Goal: Task Accomplishment & Management: Use online tool/utility

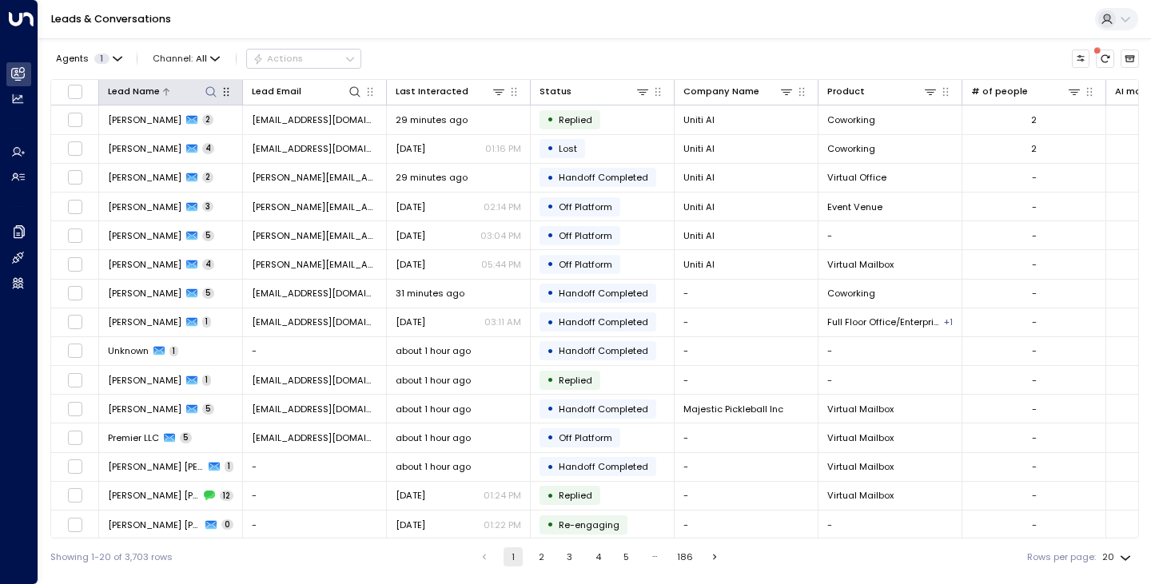
click at [211, 97] on icon at bounding box center [211, 92] width 13 height 13
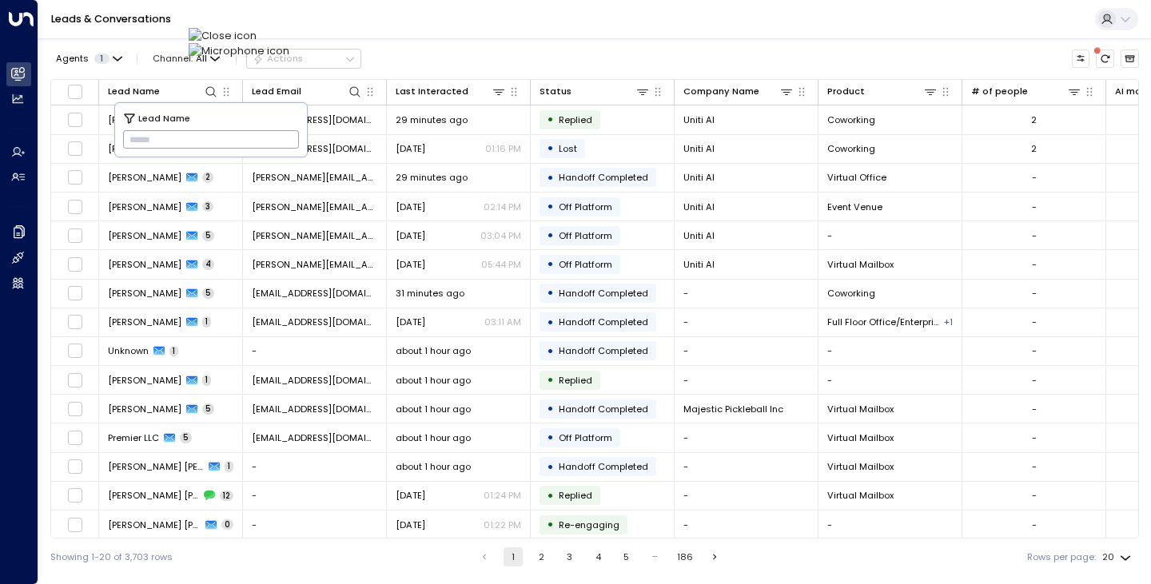
type input "*******"
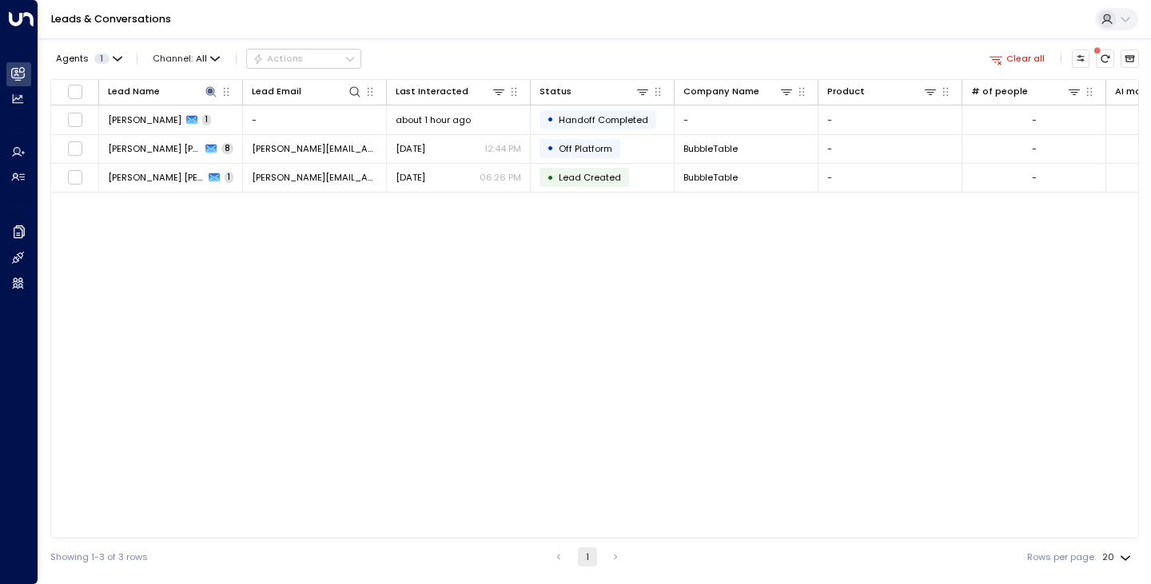
click at [440, 45] on div "Agents 1 Channel: All Actions Clear all" at bounding box center [594, 59] width 1089 height 28
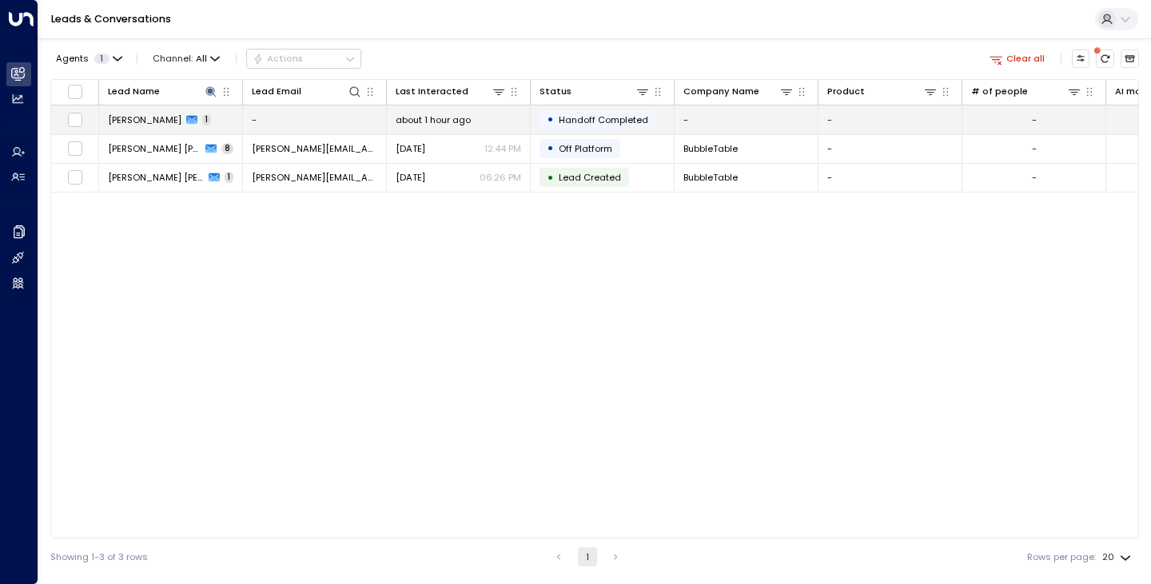
click at [119, 114] on span "[PERSON_NAME]" at bounding box center [145, 120] width 74 height 13
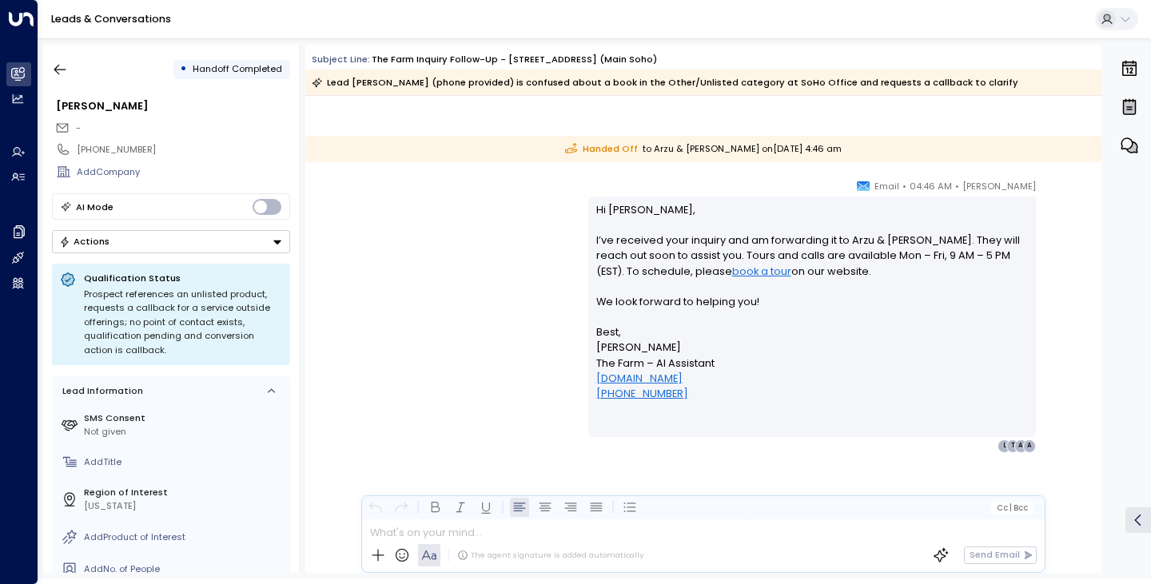
click at [458, 297] on div "[PERSON_NAME] • 04:46 AM • Email Hi [PERSON_NAME], I’ve received your inquiry a…" at bounding box center [703, 315] width 729 height 274
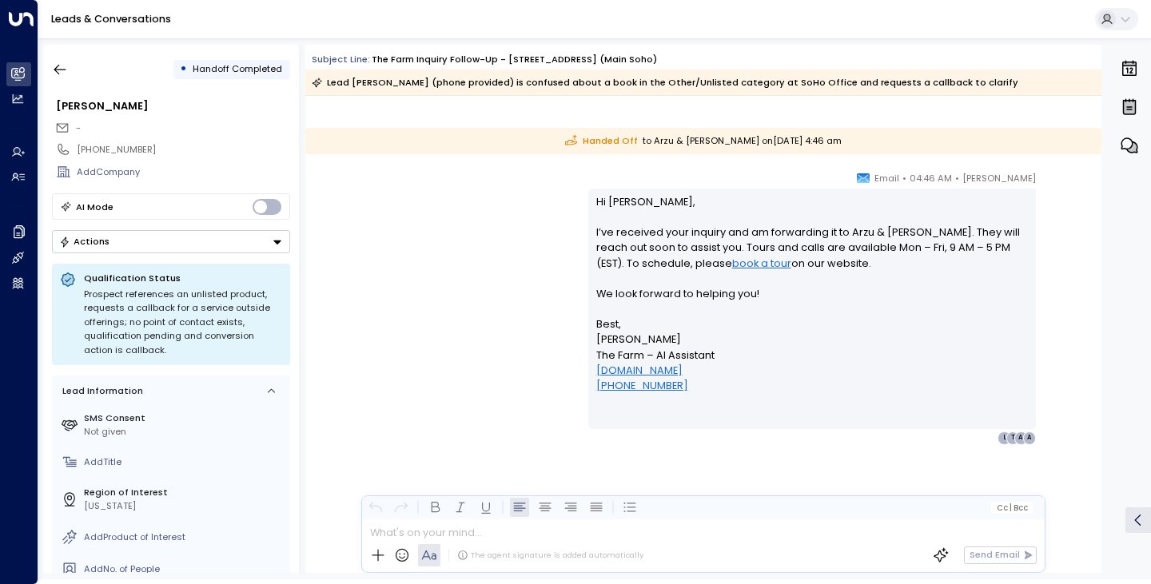
scroll to position [427, 0]
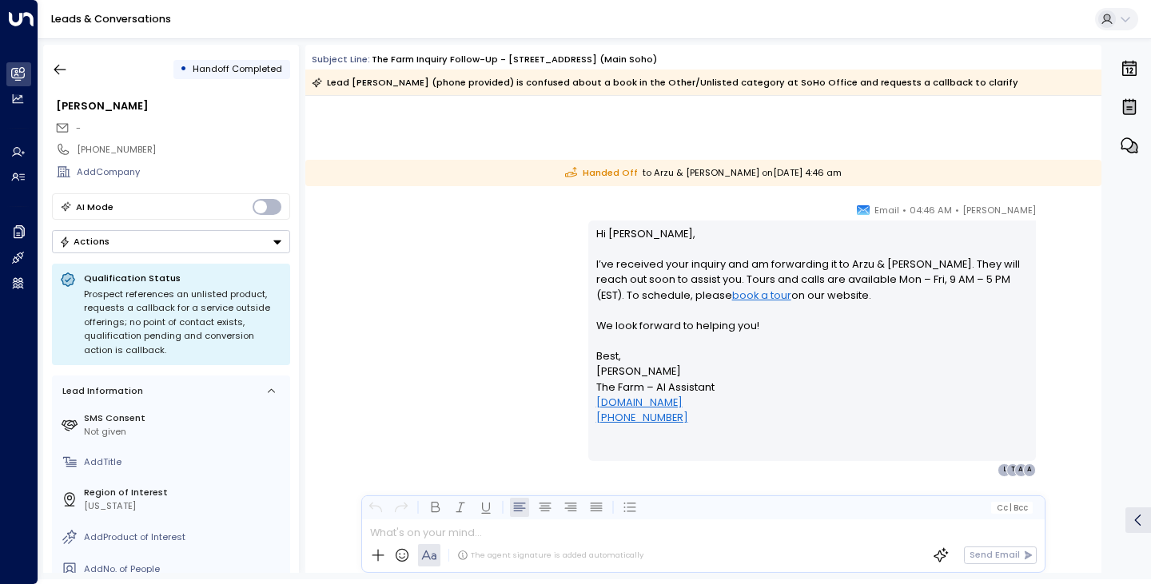
click at [373, 254] on div "[PERSON_NAME] • 04:46 AM • Email Hi [PERSON_NAME], I’ve received your inquiry a…" at bounding box center [703, 339] width 729 height 274
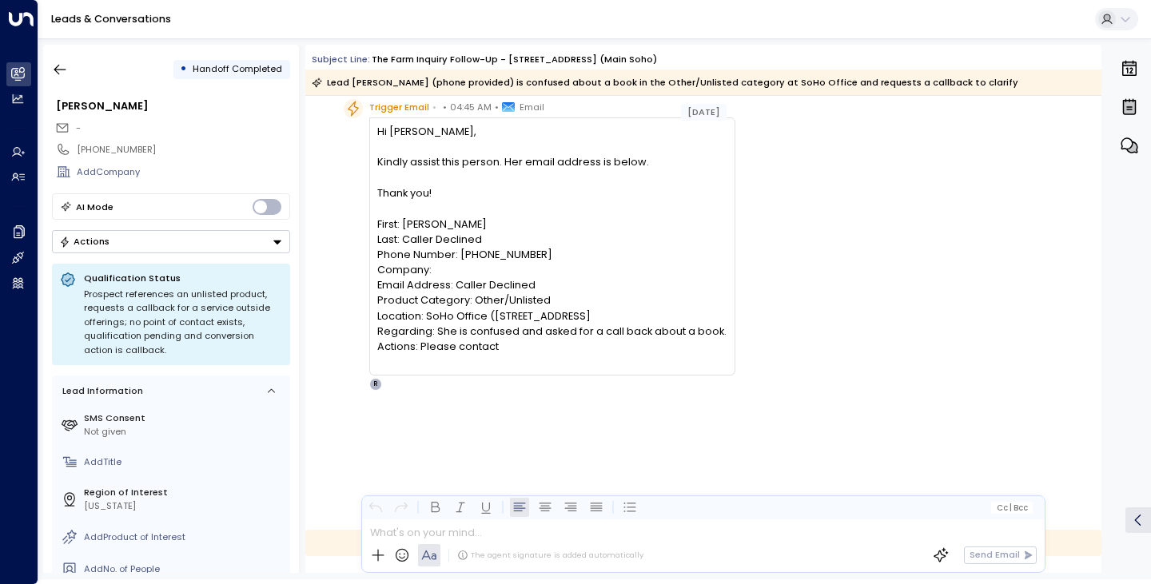
scroll to position [32, 0]
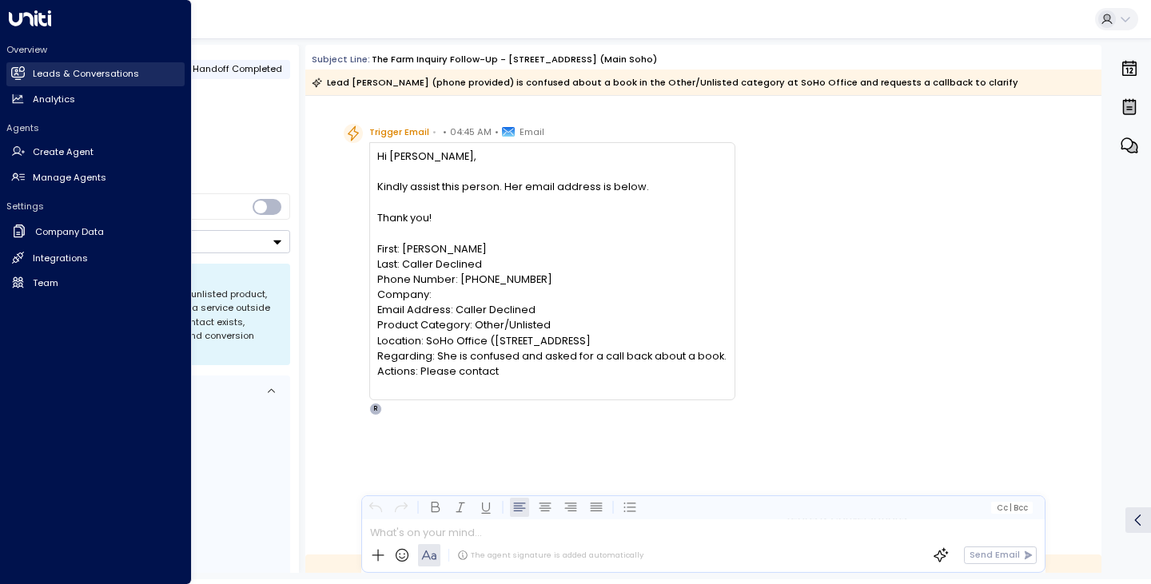
click at [23, 71] on icon at bounding box center [19, 73] width 10 height 14
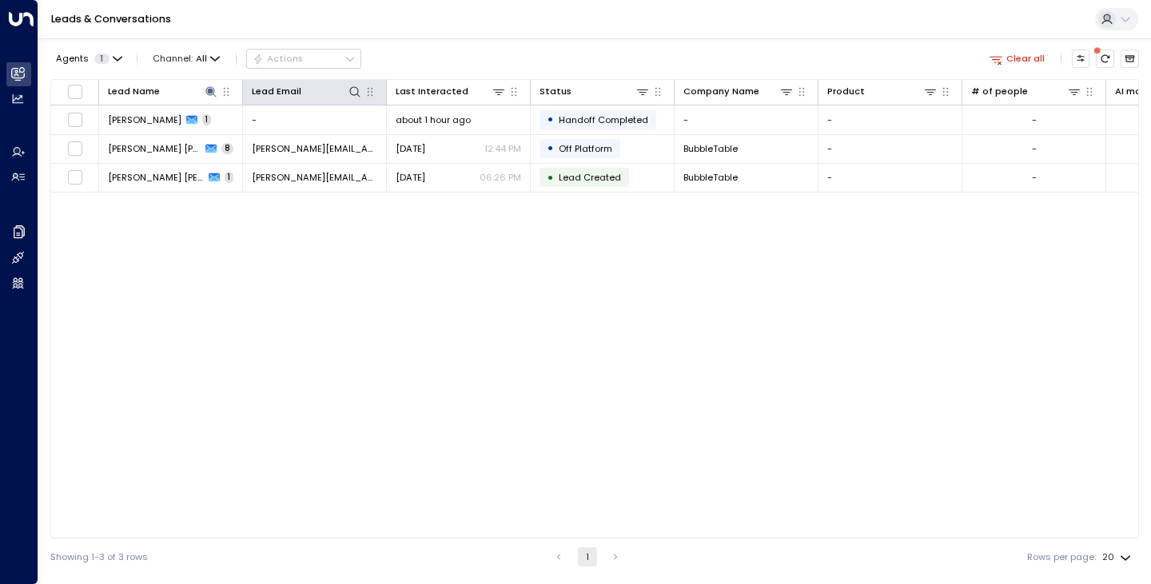
click at [358, 82] on th "Lead Email" at bounding box center [315, 93] width 144 height 26
click at [215, 91] on icon at bounding box center [211, 92] width 13 height 13
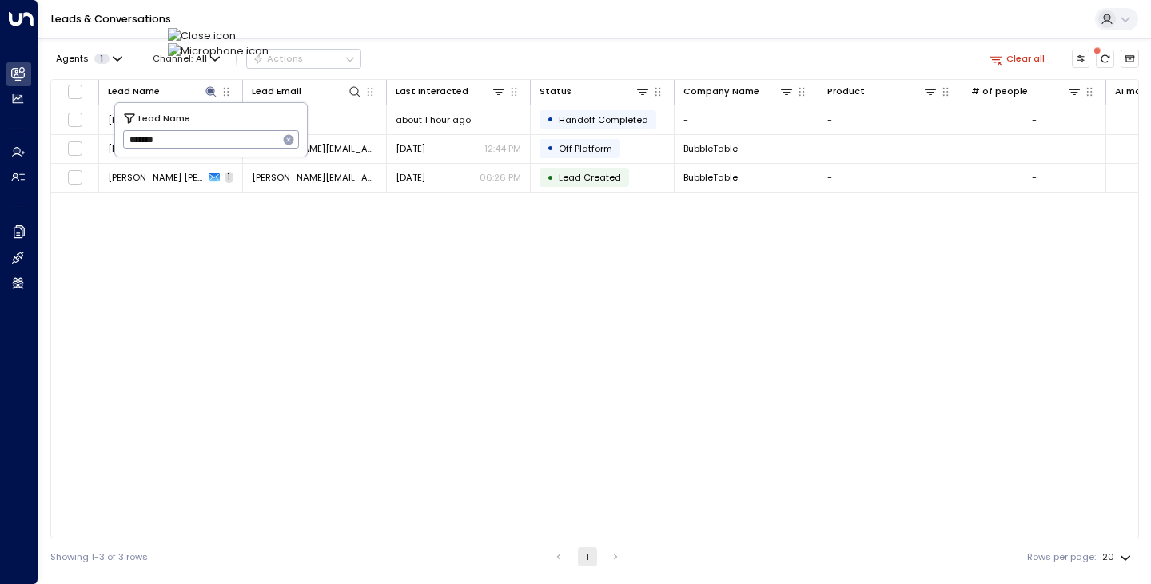
click at [286, 141] on icon "button" at bounding box center [289, 140] width 10 height 10
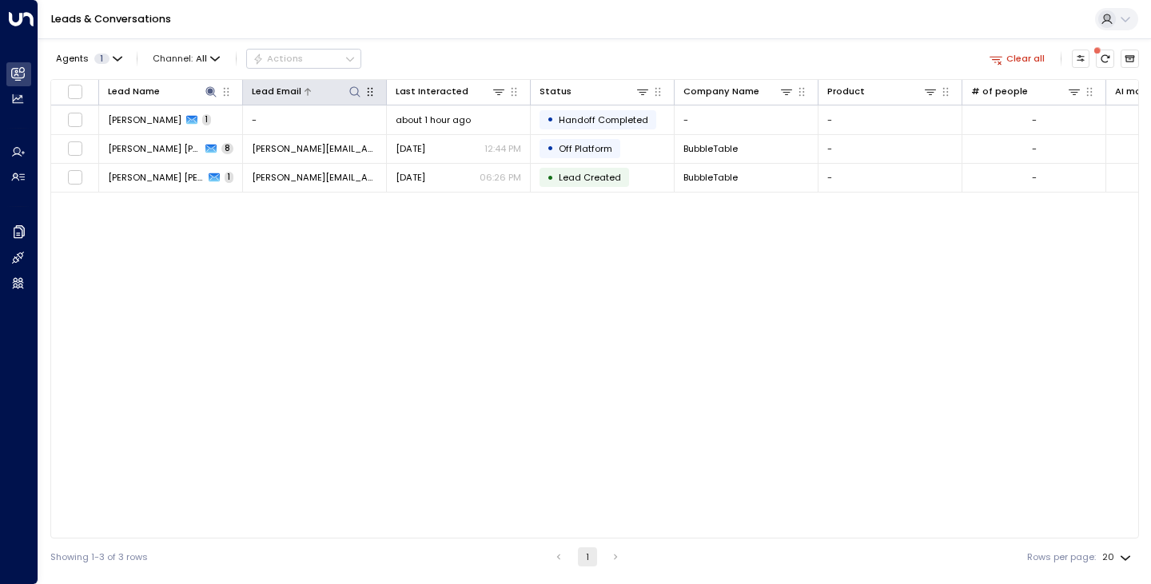
click at [356, 89] on icon at bounding box center [355, 92] width 13 height 13
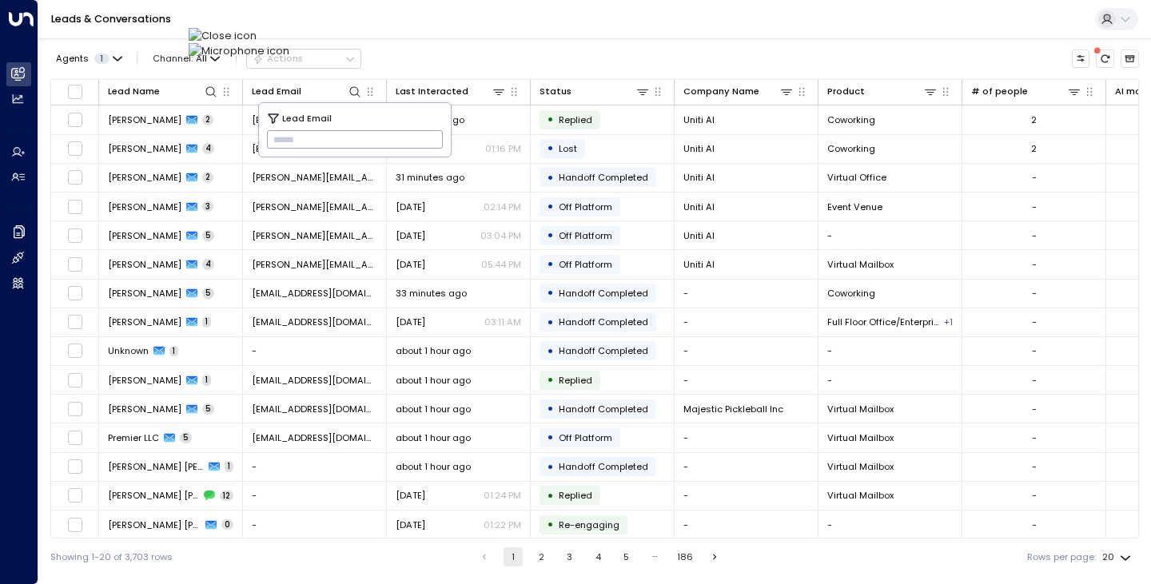
type input "**********"
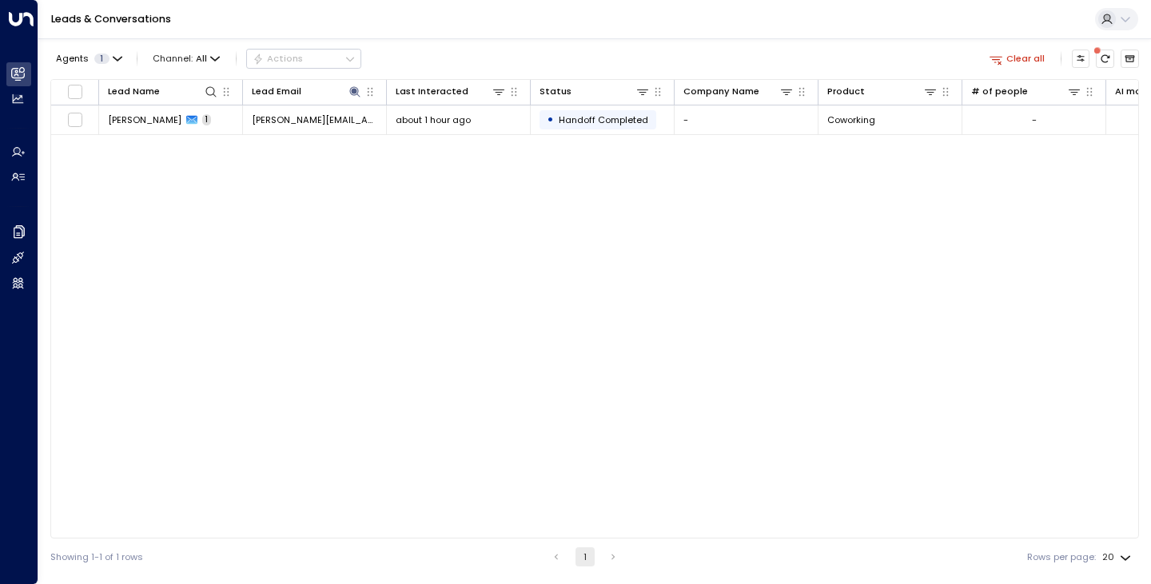
click at [497, 53] on div "Agents 1 Channel: All Actions Clear all" at bounding box center [594, 59] width 1089 height 28
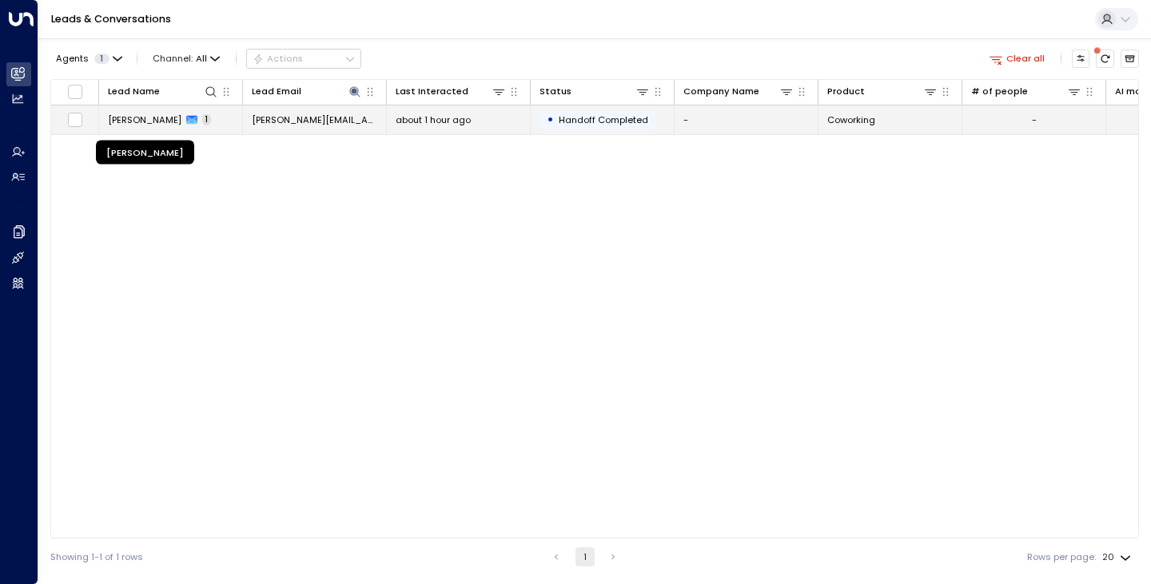
click at [165, 126] on span "[PERSON_NAME]" at bounding box center [145, 120] width 74 height 13
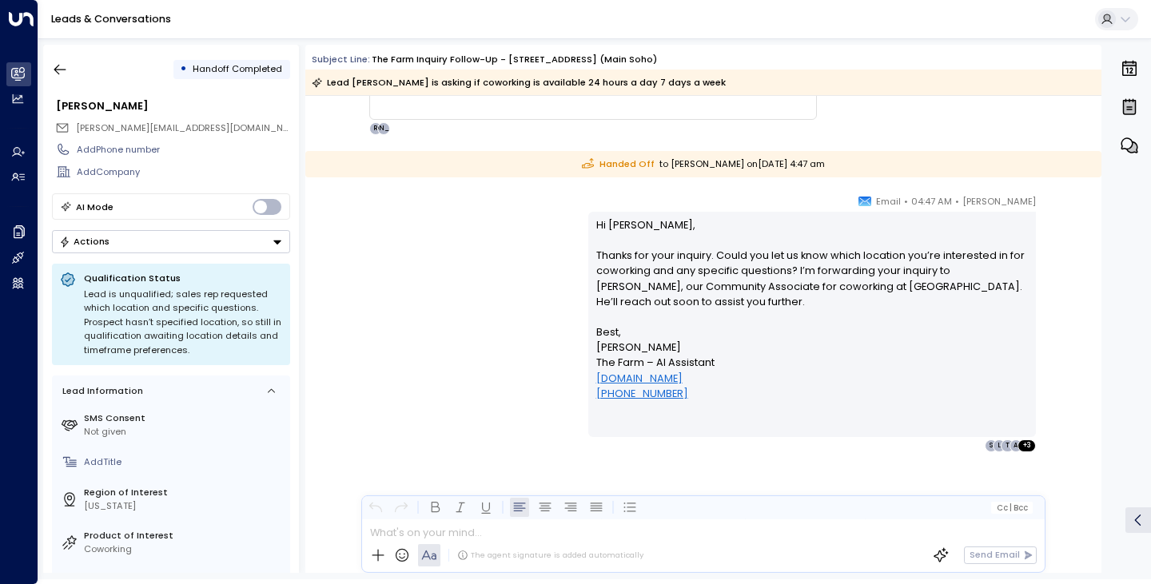
click at [443, 285] on div "[PERSON_NAME] • 04:47 AM • Email Hi [PERSON_NAME], Thanks for your inquiry. Cou…" at bounding box center [703, 322] width 729 height 259
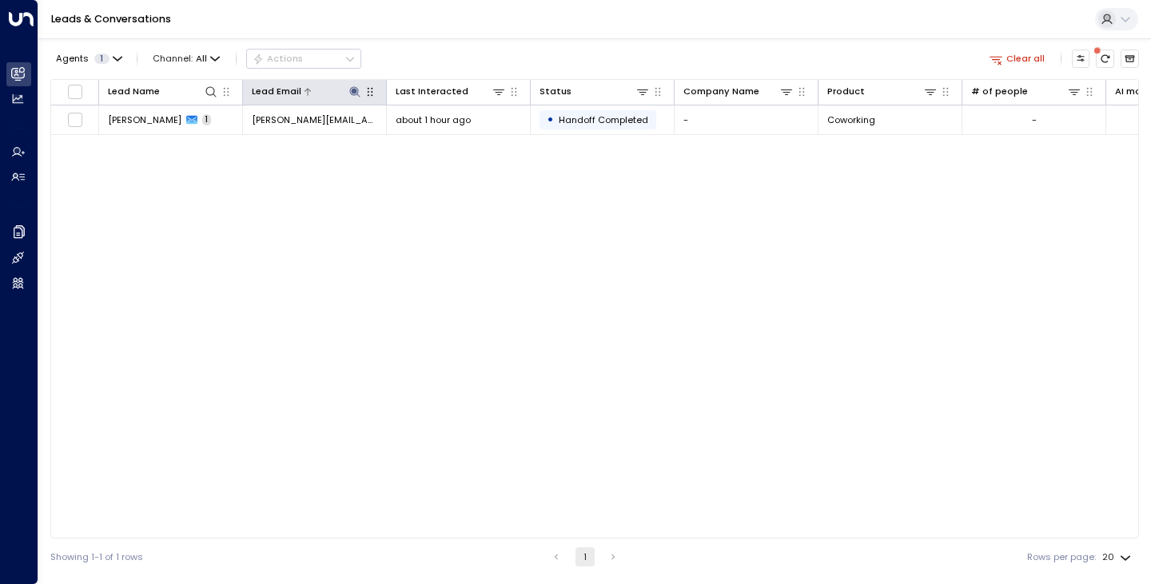
click at [351, 91] on icon at bounding box center [354, 91] width 10 height 10
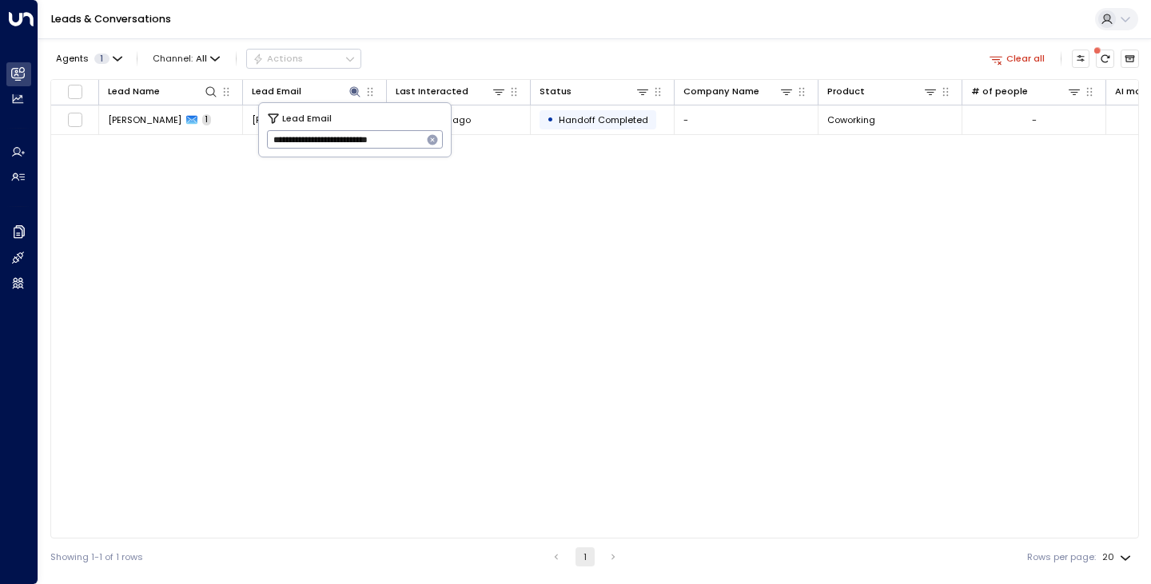
click at [435, 140] on icon "button" at bounding box center [433, 140] width 10 height 10
click at [252, 154] on div "Lead Name Lead Email Last Interacted Status Company Name Product # of people AI…" at bounding box center [594, 309] width 1089 height 460
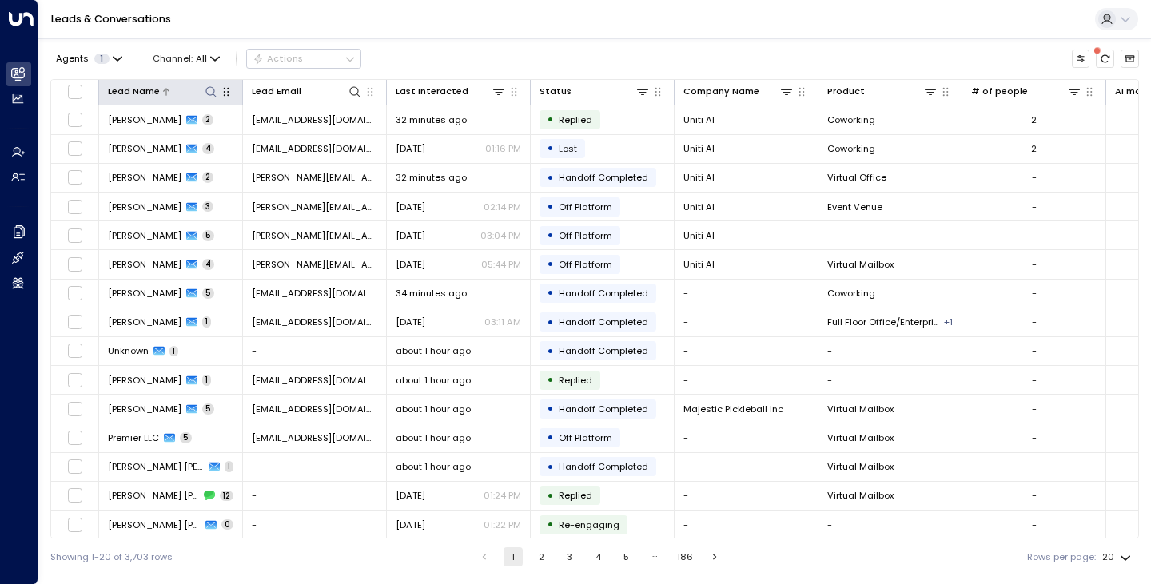
click at [208, 90] on icon at bounding box center [211, 92] width 13 height 13
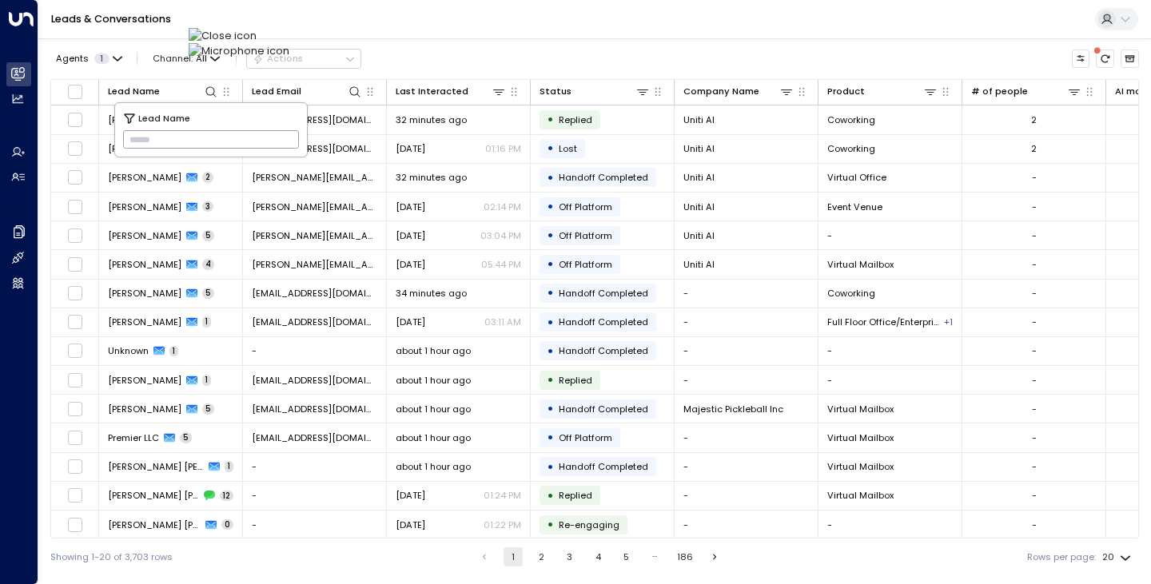
type input "****"
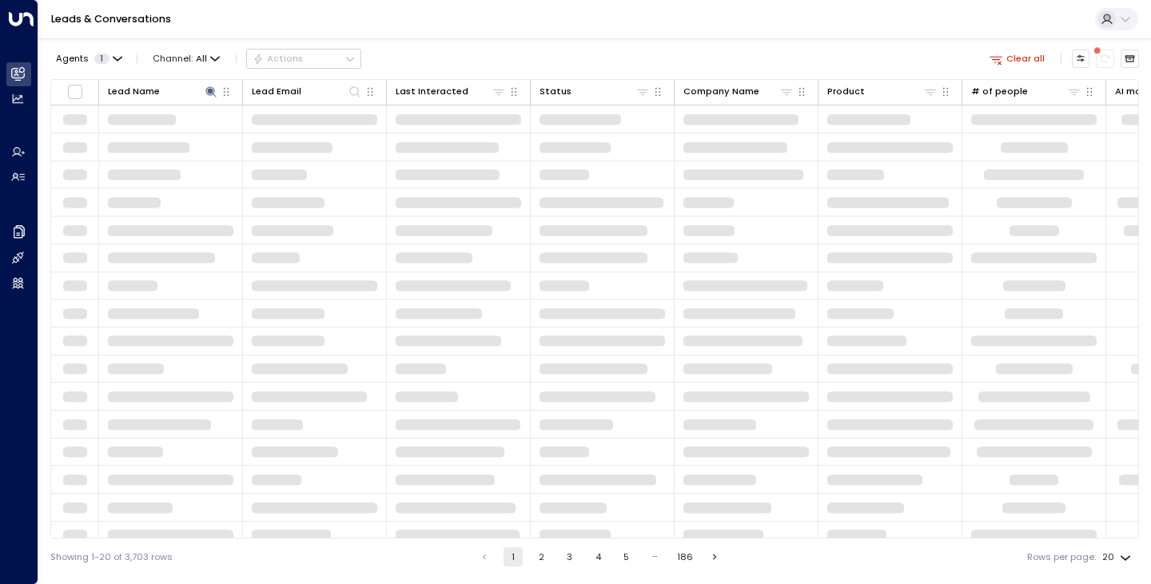
click at [442, 53] on div "Agents 1 Channel: All Actions Clear all" at bounding box center [594, 59] width 1089 height 28
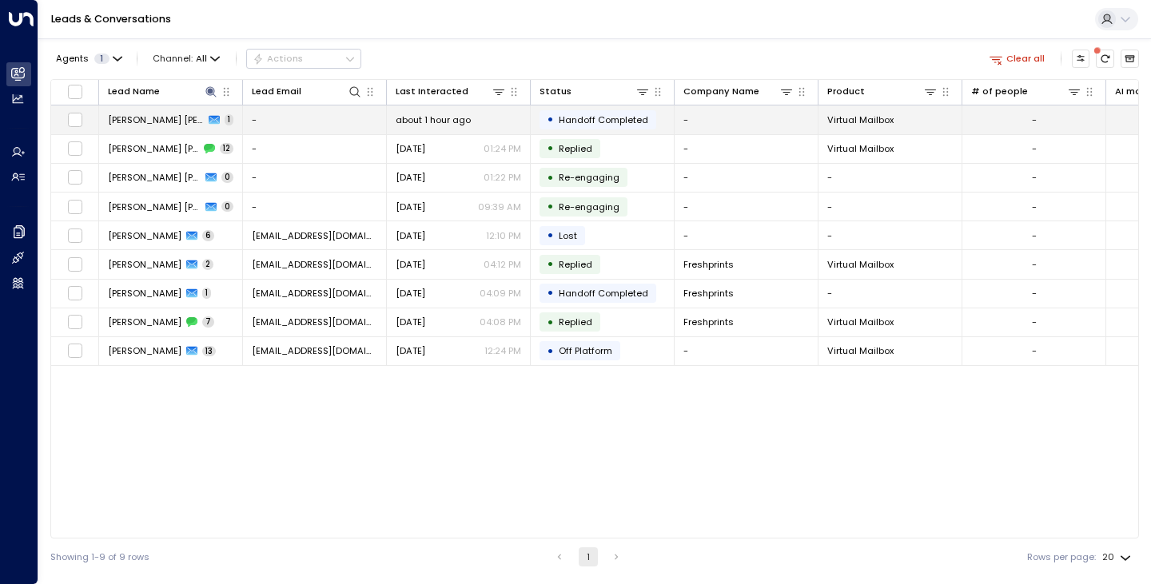
click at [126, 114] on span "[PERSON_NAME] [PERSON_NAME]" at bounding box center [156, 120] width 96 height 13
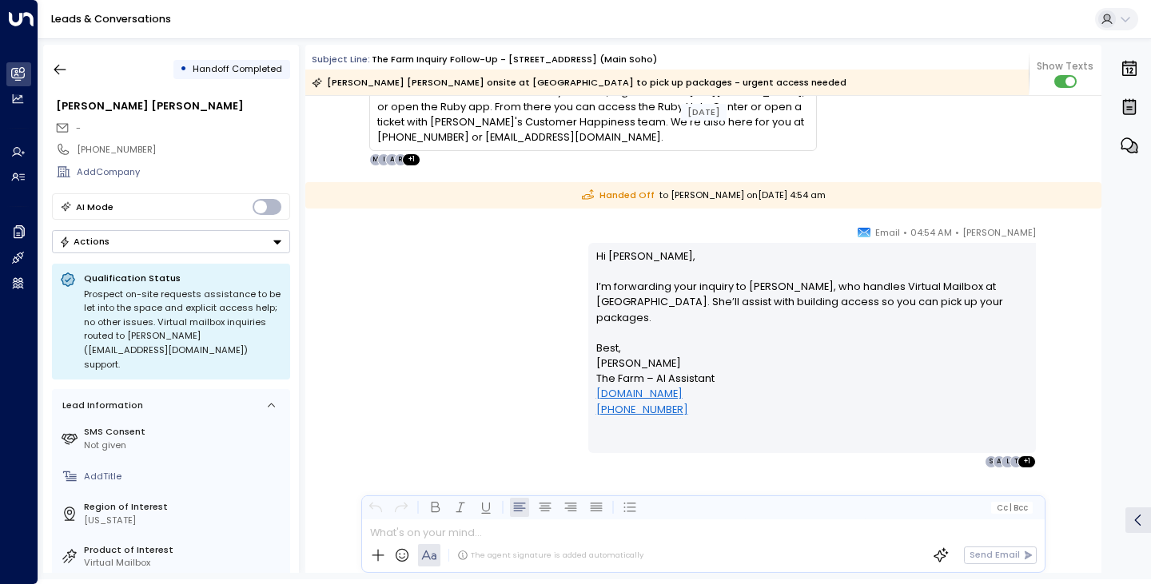
click at [370, 248] on div "[PERSON_NAME] • 04:54 AM • Email Hi [PERSON_NAME], I’m forwarding your inquiry …" at bounding box center [703, 347] width 729 height 244
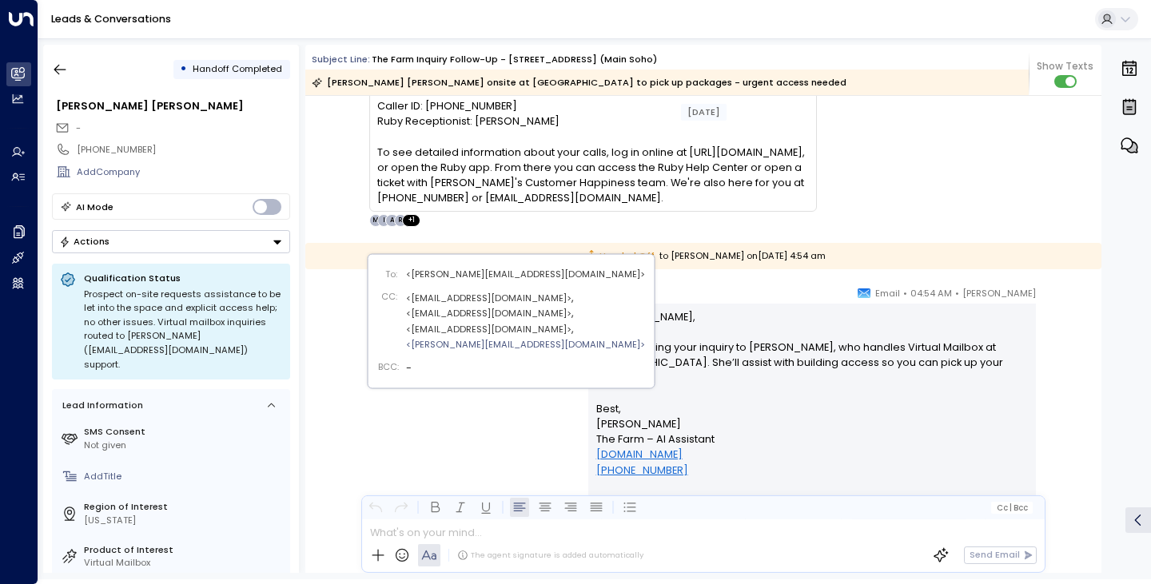
scroll to position [5163, 0]
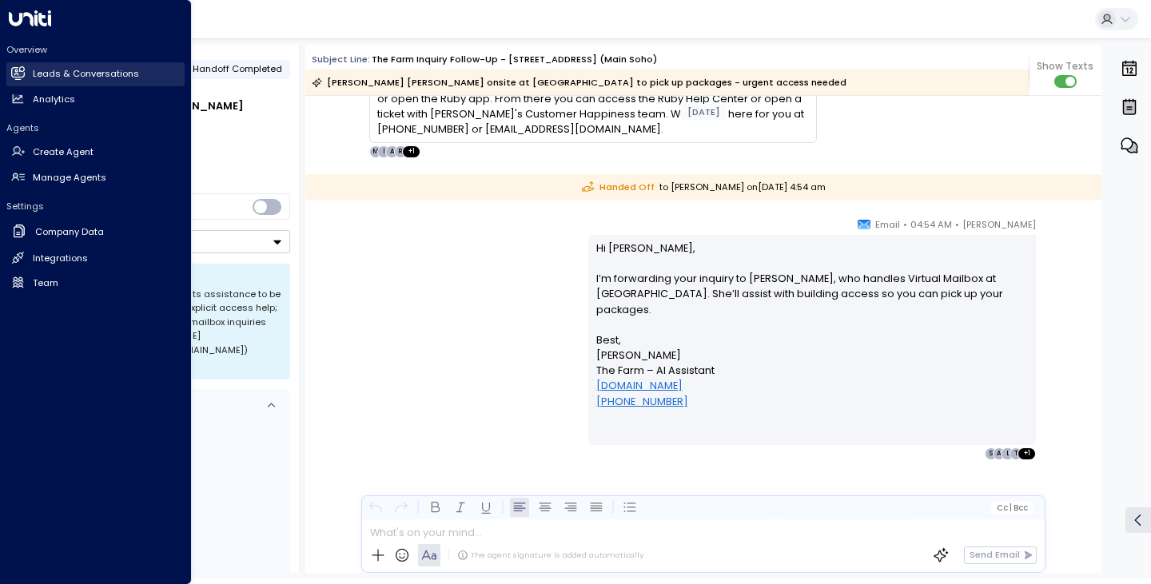
click at [67, 79] on h2 "Leads & Conversations" at bounding box center [86, 74] width 106 height 14
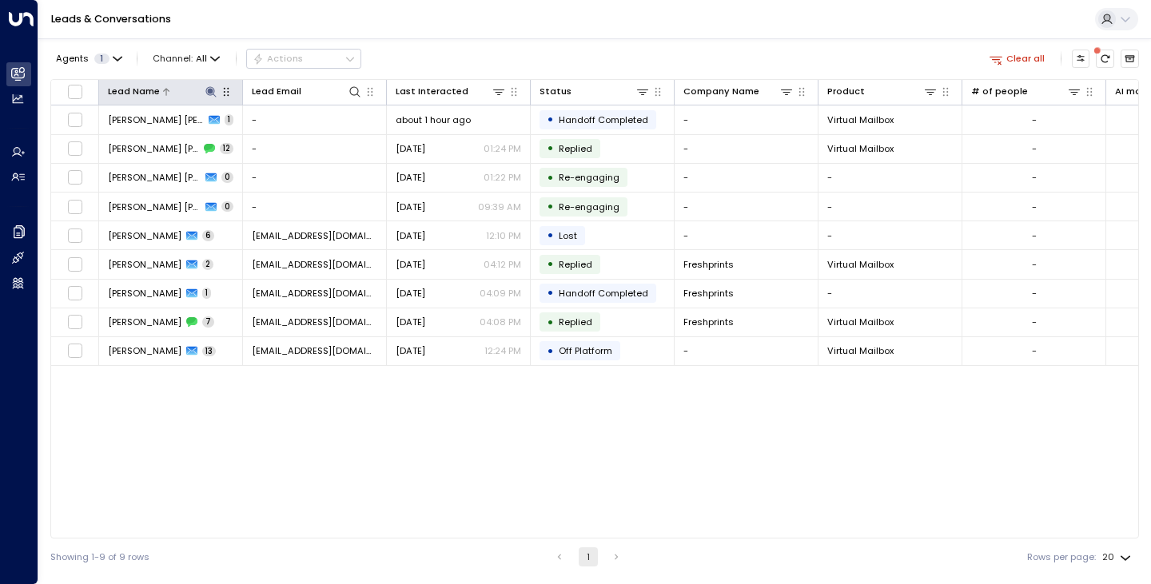
click at [209, 92] on icon at bounding box center [210, 91] width 10 height 10
click at [295, 139] on icon "button" at bounding box center [288, 140] width 13 height 13
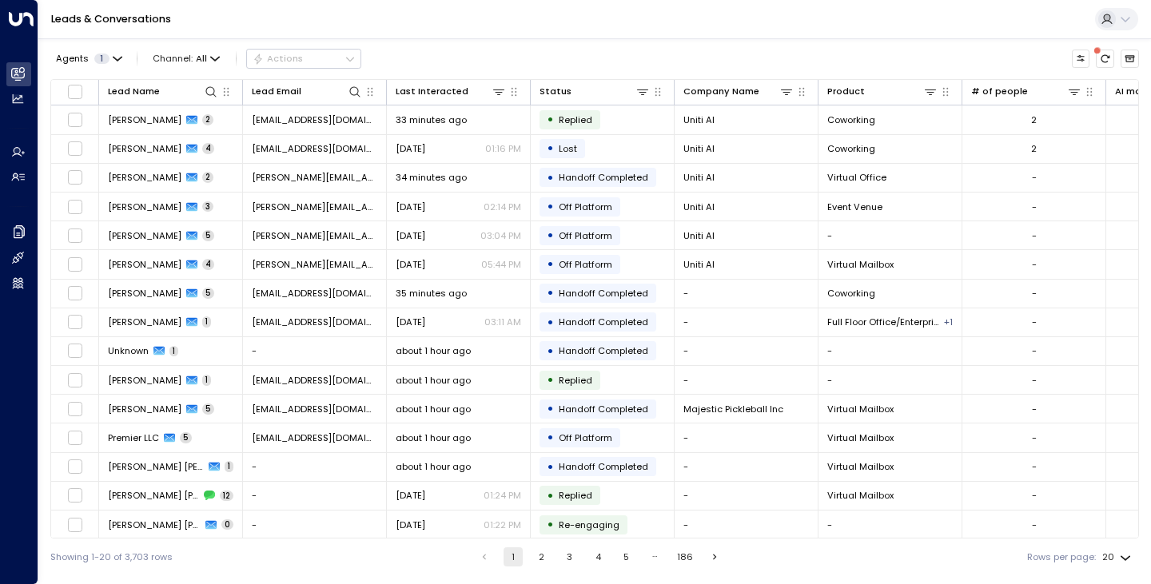
click at [258, 494] on td "-" at bounding box center [315, 496] width 144 height 28
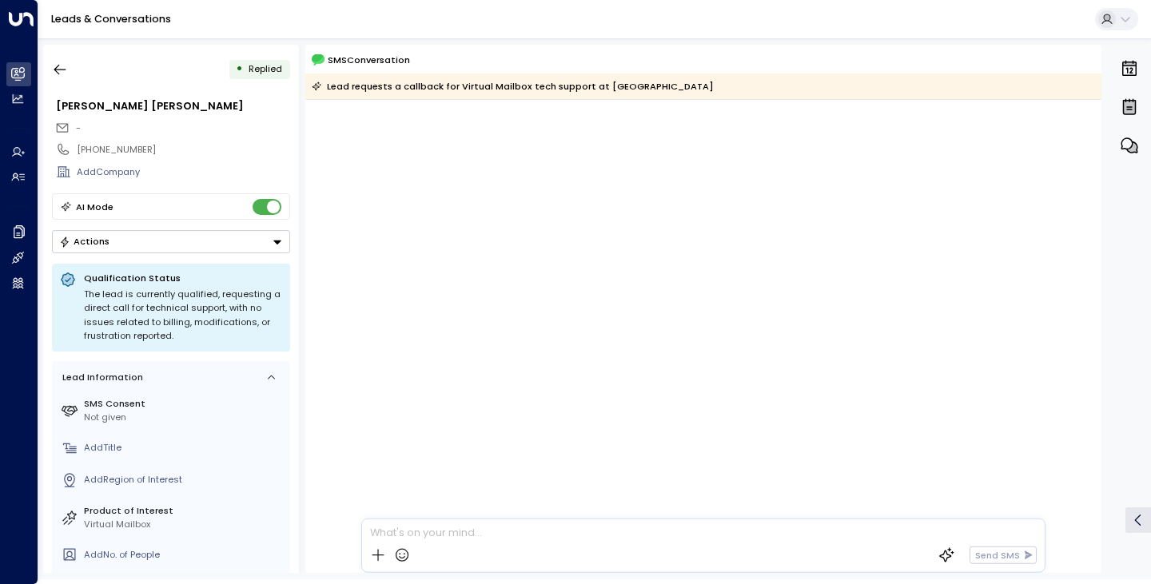
scroll to position [1962, 0]
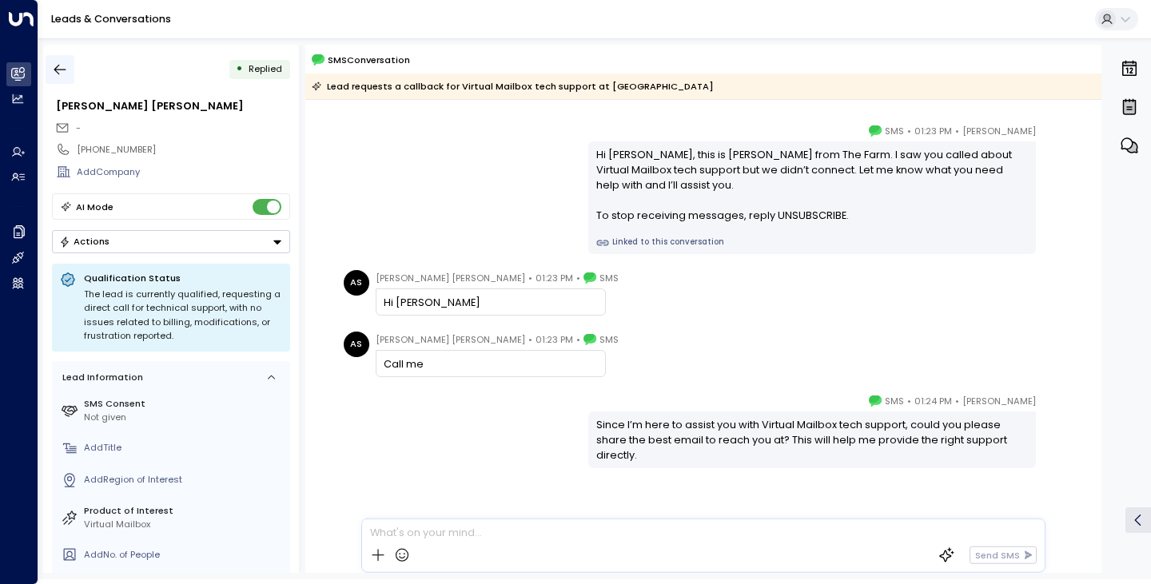
click at [50, 62] on button "button" at bounding box center [60, 69] width 29 height 29
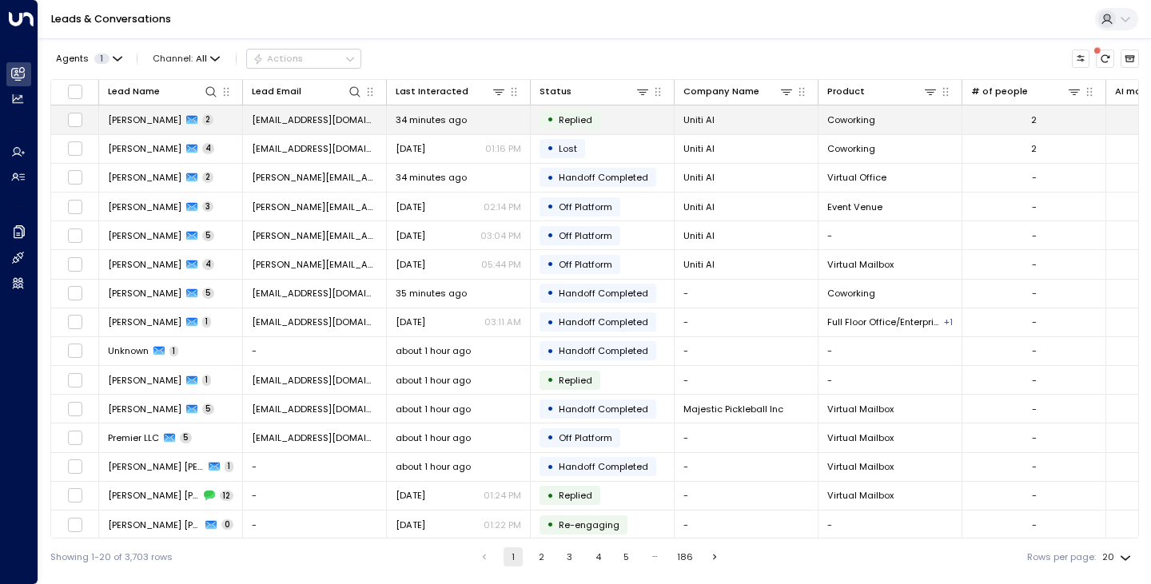
click at [142, 122] on span "[PERSON_NAME]" at bounding box center [145, 120] width 74 height 13
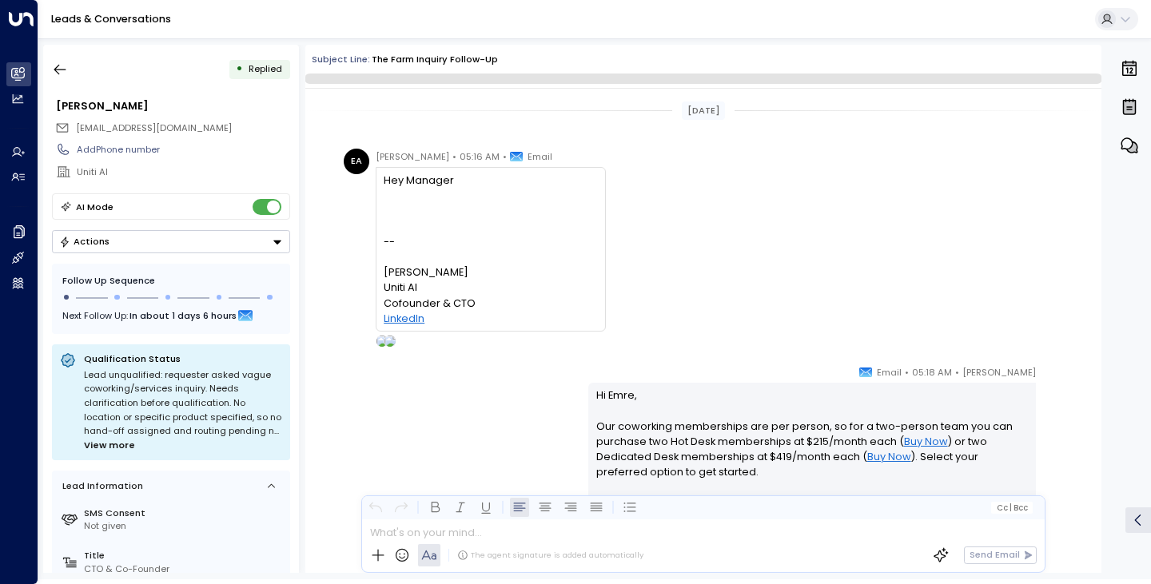
scroll to position [147, 0]
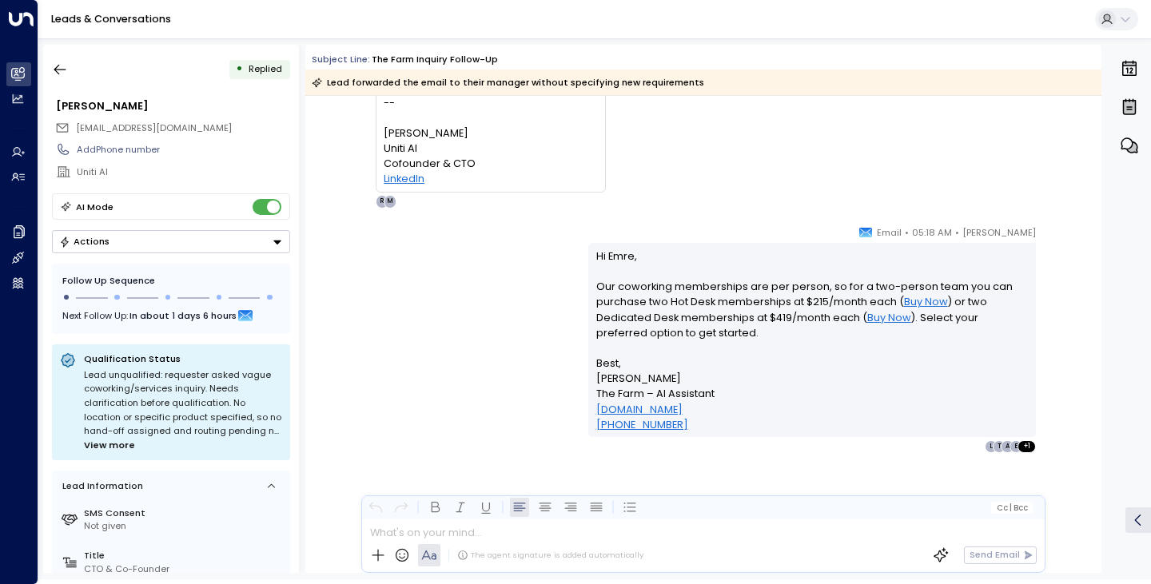
click at [465, 328] on div "[PERSON_NAME] • 05:18 AM • Email Hi Emre, Our coworking memberships are per per…" at bounding box center [703, 339] width 729 height 229
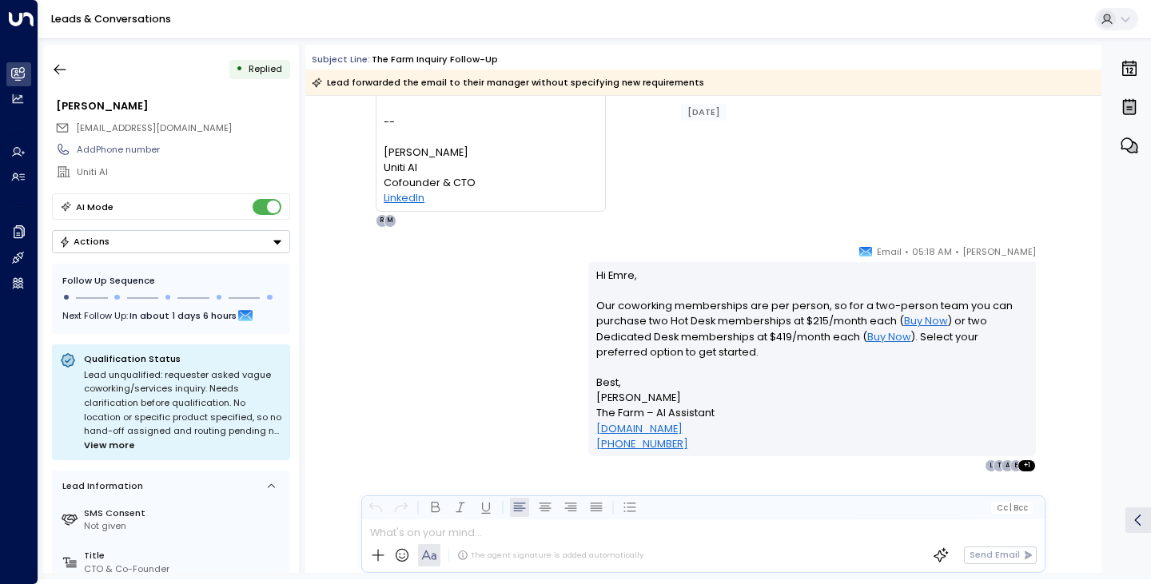
scroll to position [155, 0]
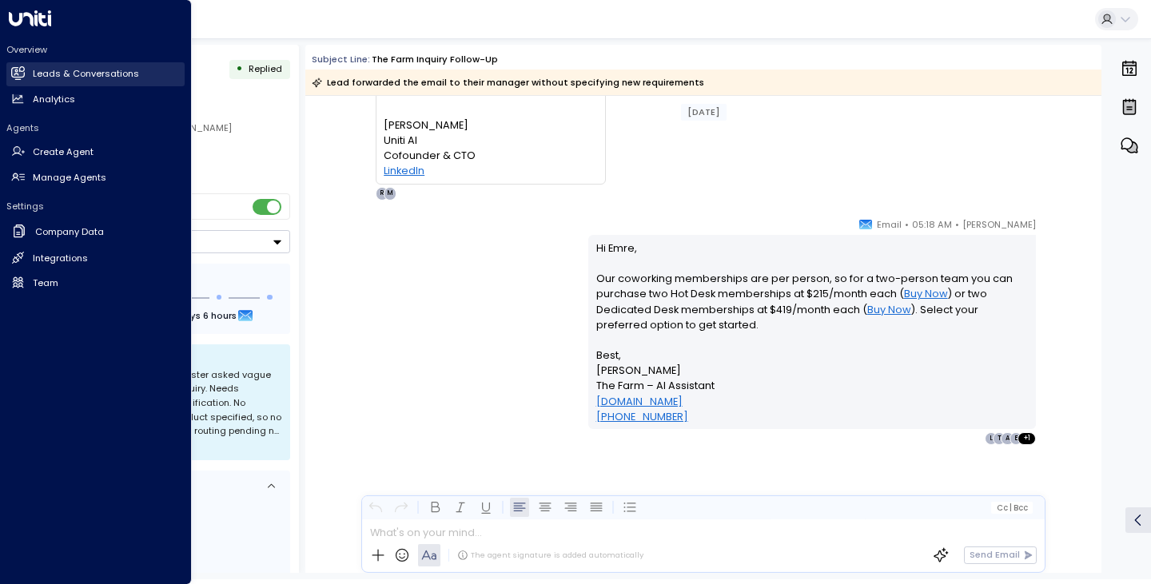
click at [65, 73] on h2 "Leads & Conversations" at bounding box center [86, 74] width 106 height 14
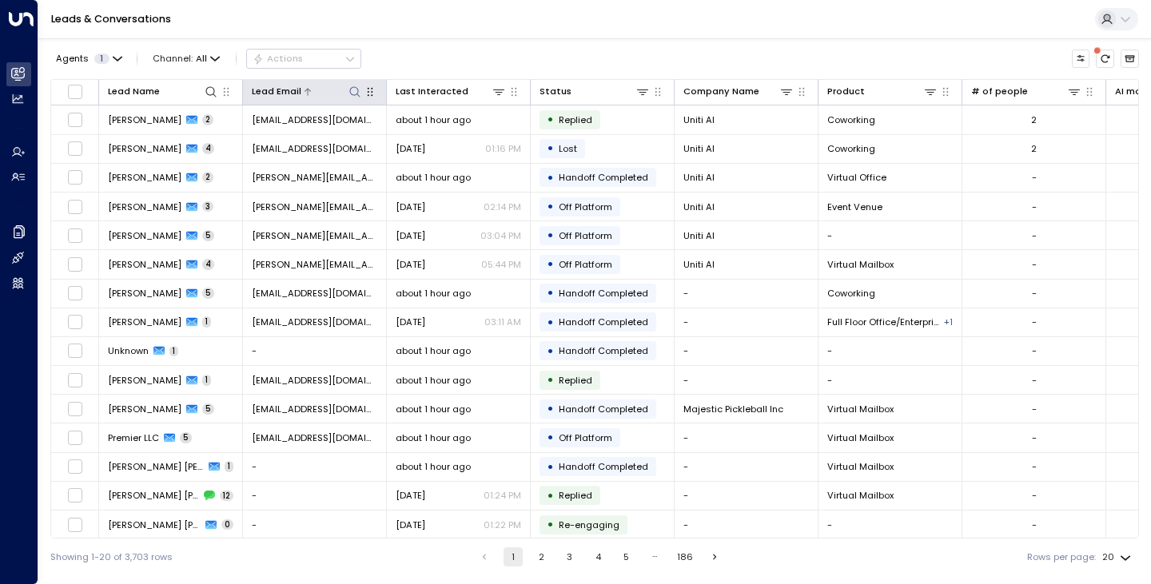
click at [355, 90] on icon at bounding box center [355, 92] width 13 height 13
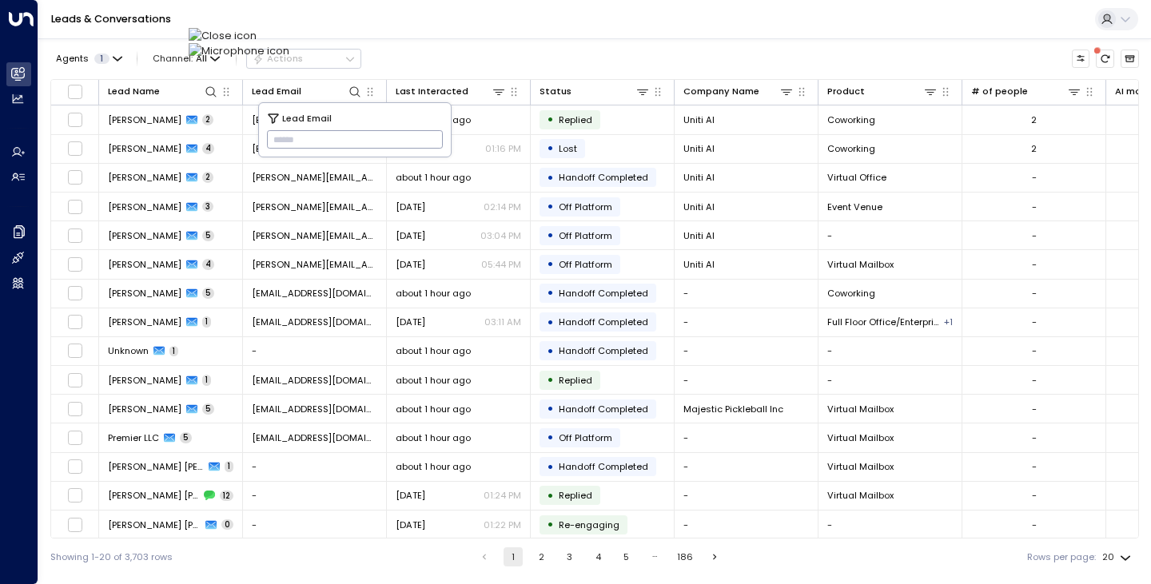
type input "**********"
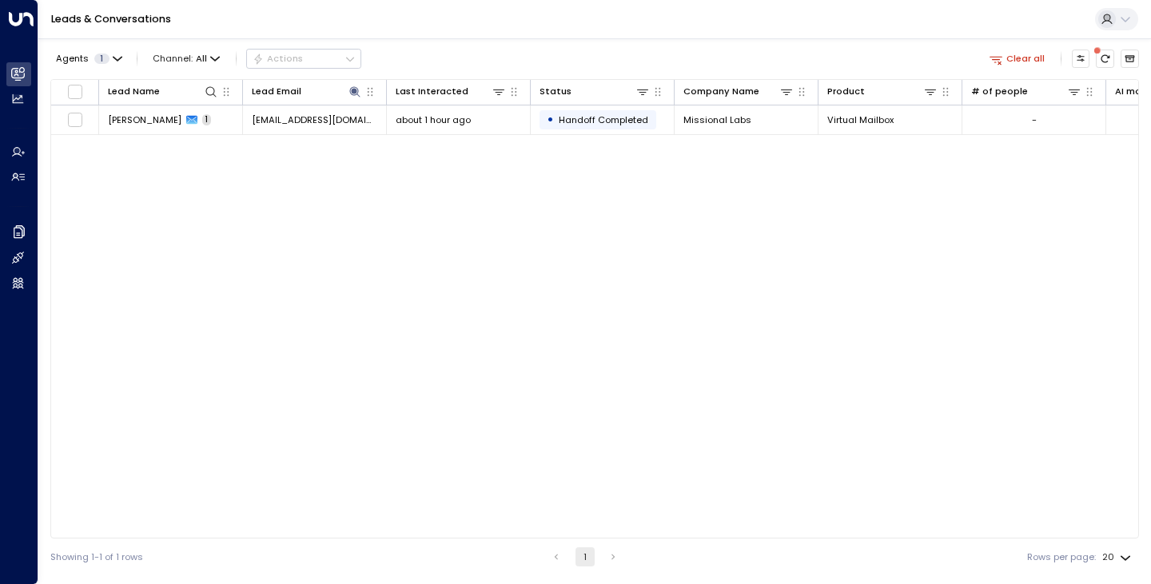
click at [466, 58] on div "Agents 1 Channel: All Actions Clear all" at bounding box center [594, 59] width 1089 height 28
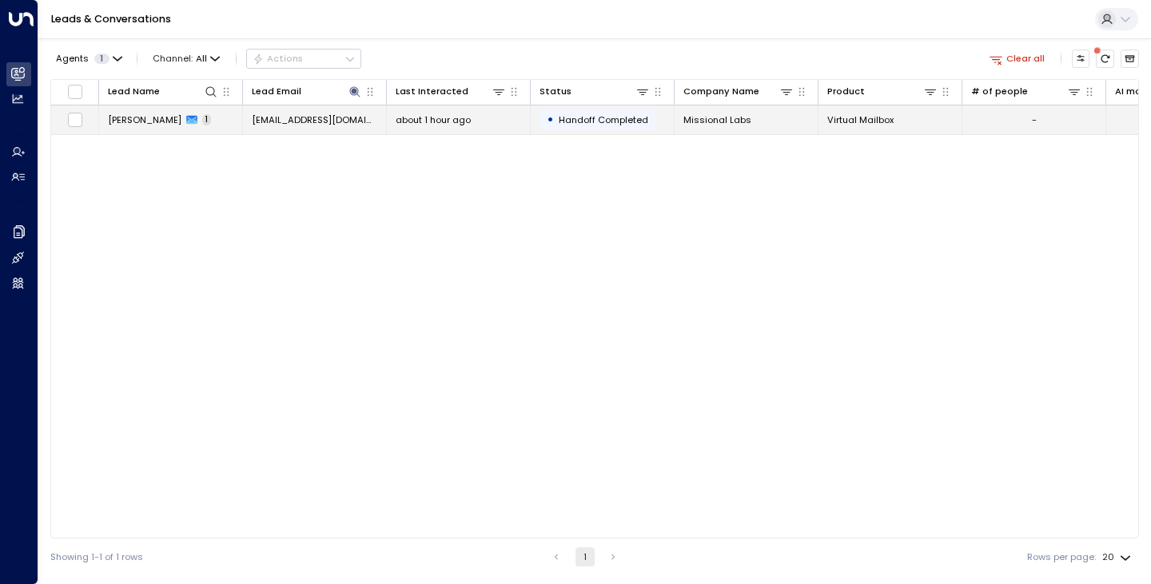
click at [142, 131] on td "[PERSON_NAME] 1" at bounding box center [171, 120] width 144 height 28
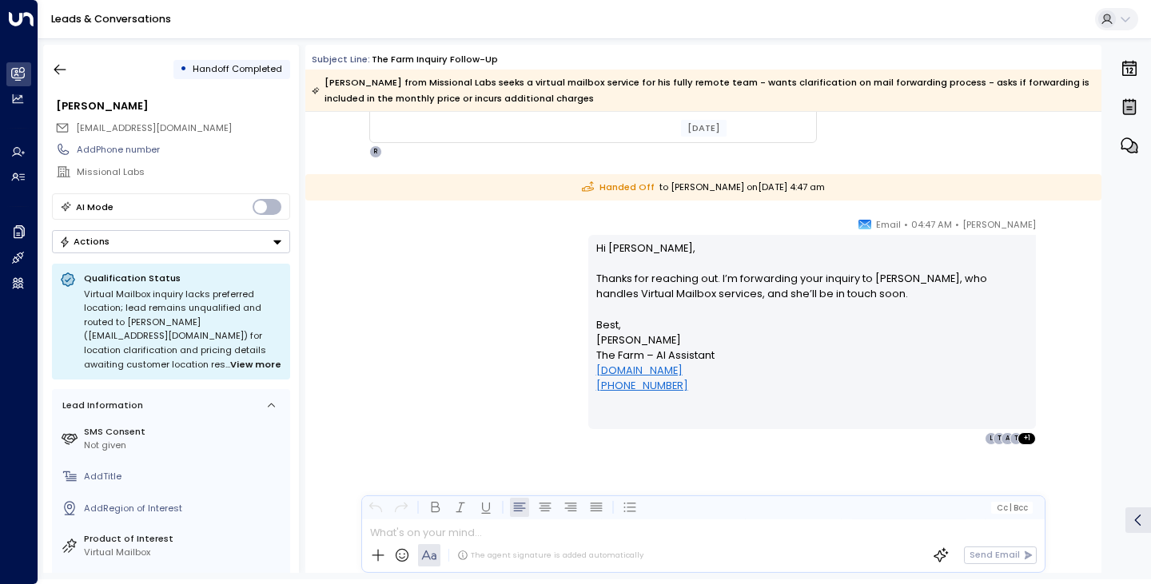
click at [461, 345] on div "[PERSON_NAME] • 04:47 AM • Email Hi [PERSON_NAME], Thanks for reaching out. I’m…" at bounding box center [703, 331] width 729 height 229
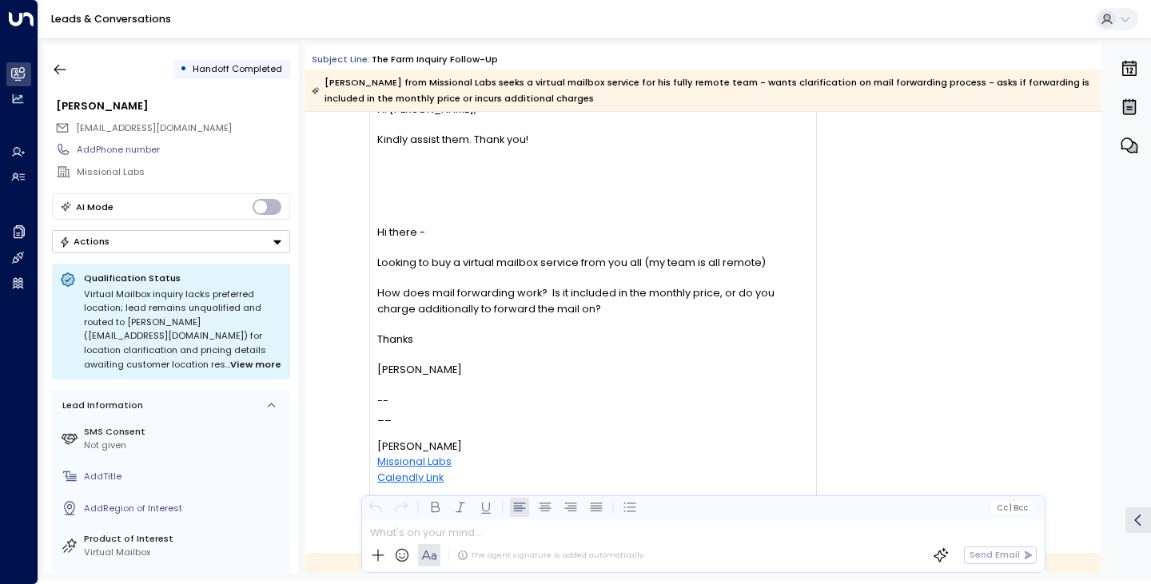
scroll to position [90, 0]
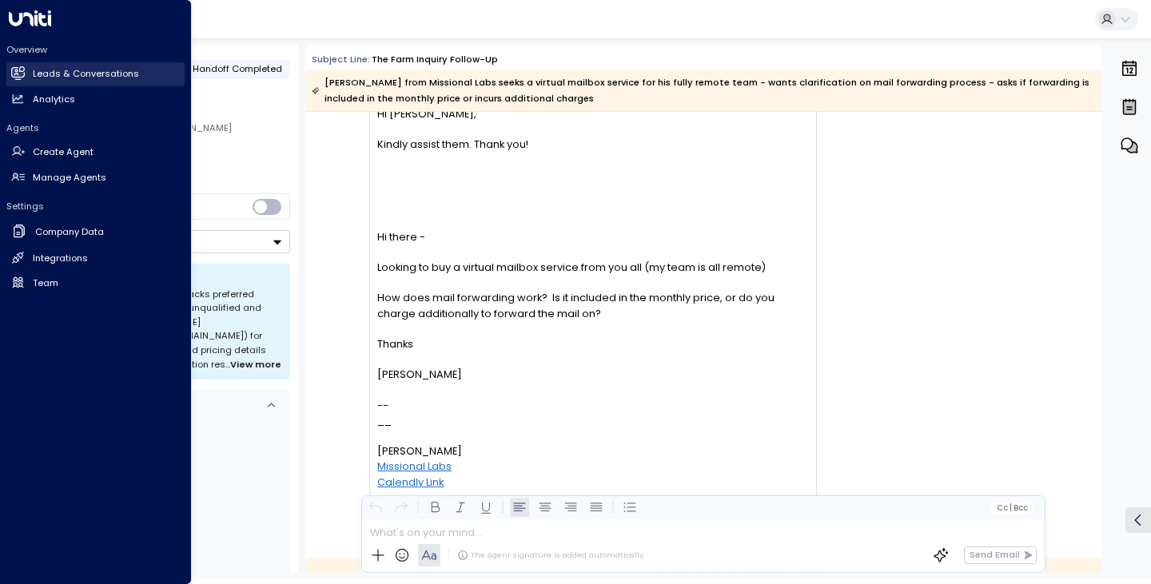
click at [31, 74] on link "Leads & Conversations Leads & Conversations" at bounding box center [95, 74] width 178 height 24
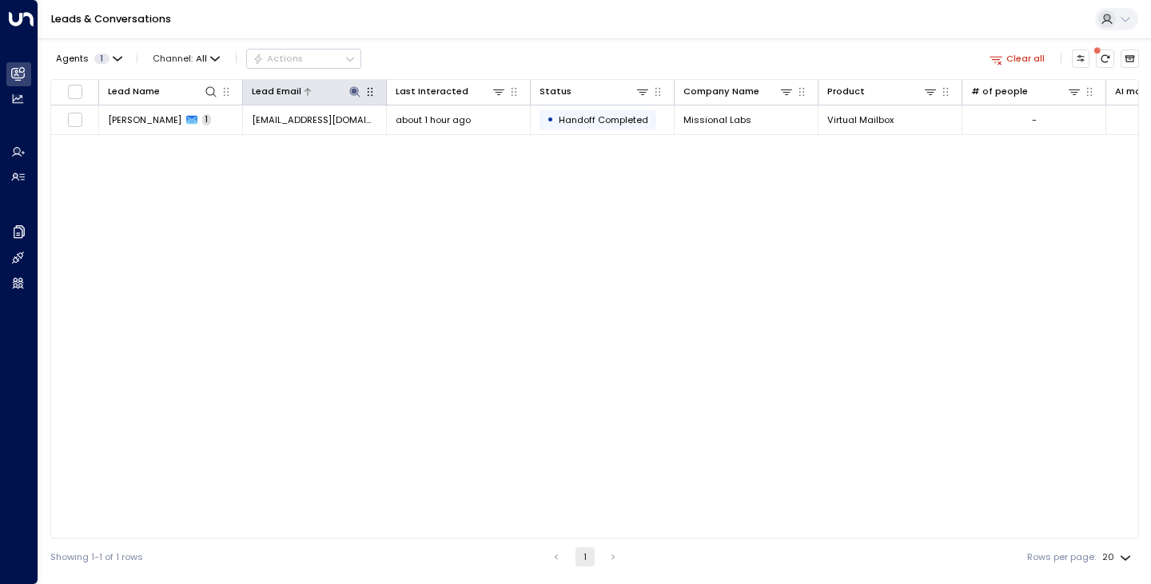
click at [353, 99] on button at bounding box center [354, 91] width 15 height 15
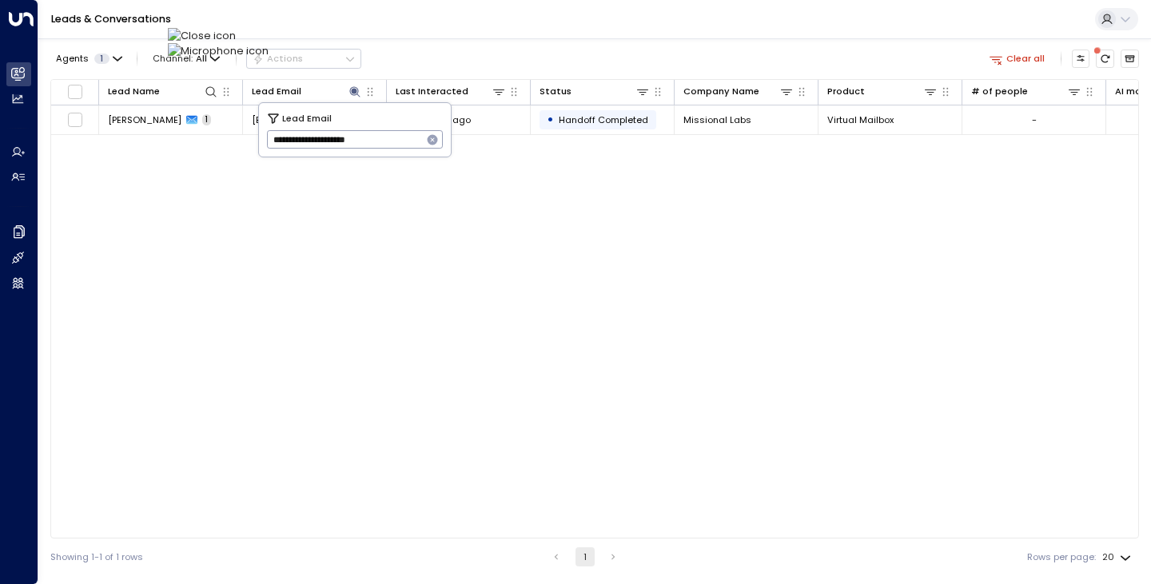
click at [432, 138] on icon "button" at bounding box center [433, 140] width 10 height 10
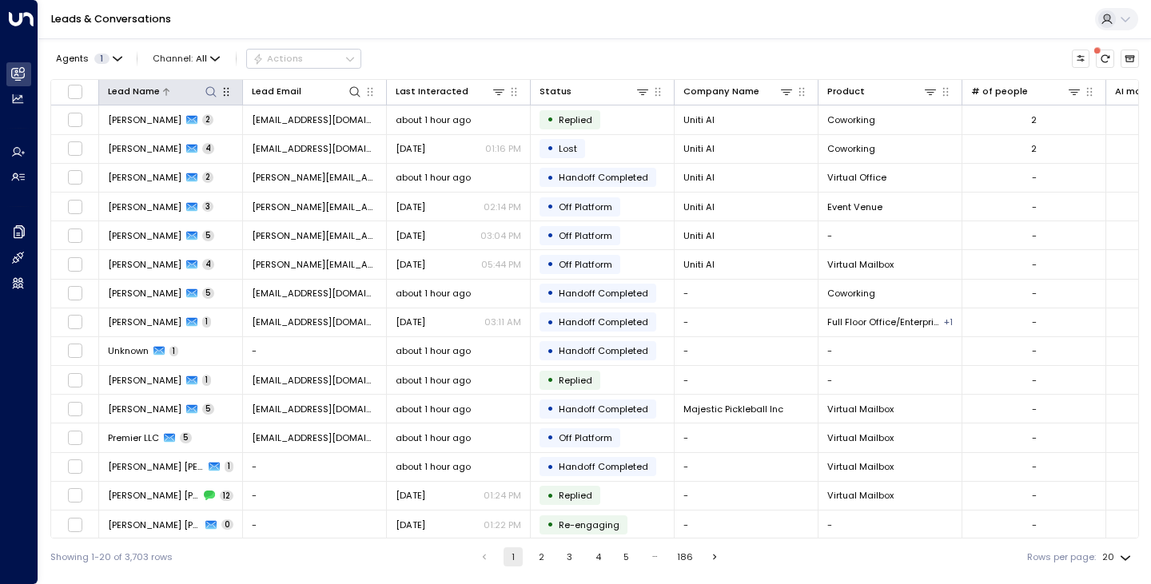
click at [214, 97] on icon at bounding box center [211, 92] width 13 height 13
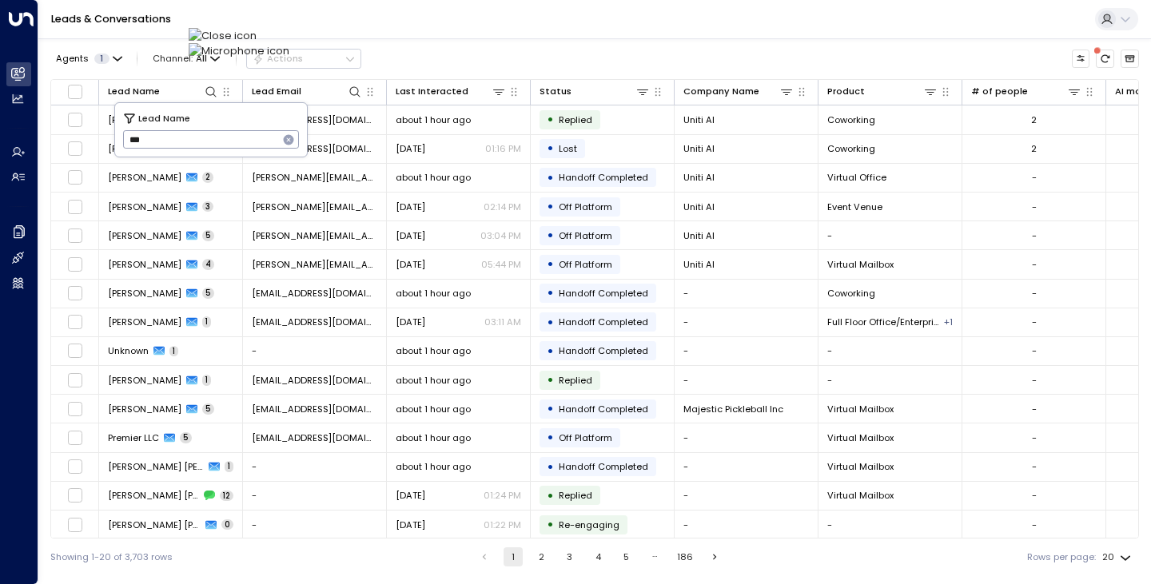
type input "****"
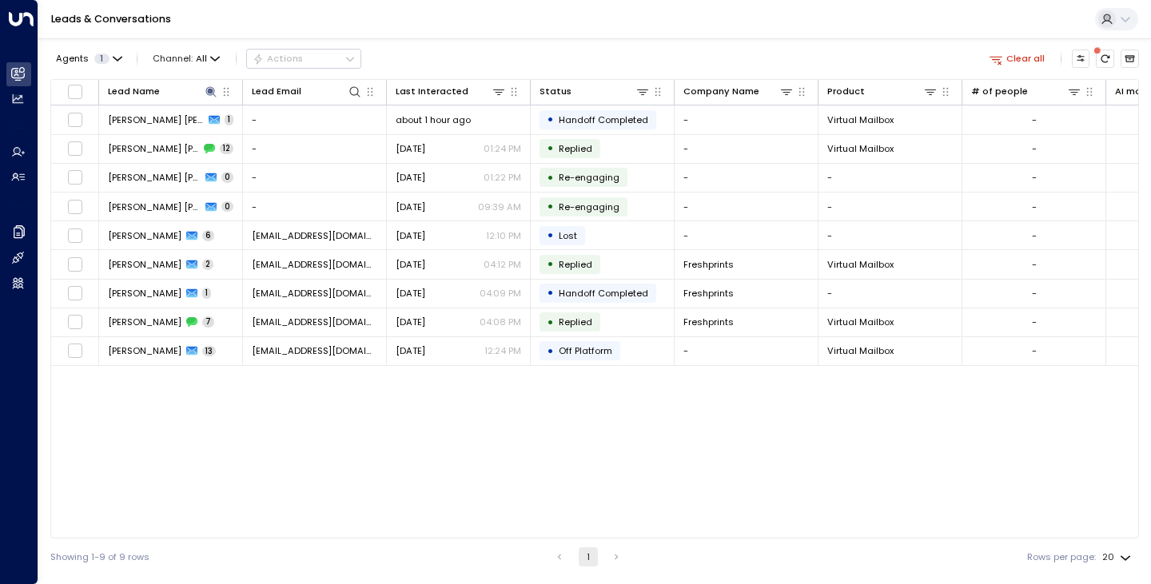
click at [403, 58] on div "Agents 1 Channel: All Actions Clear all" at bounding box center [594, 59] width 1089 height 28
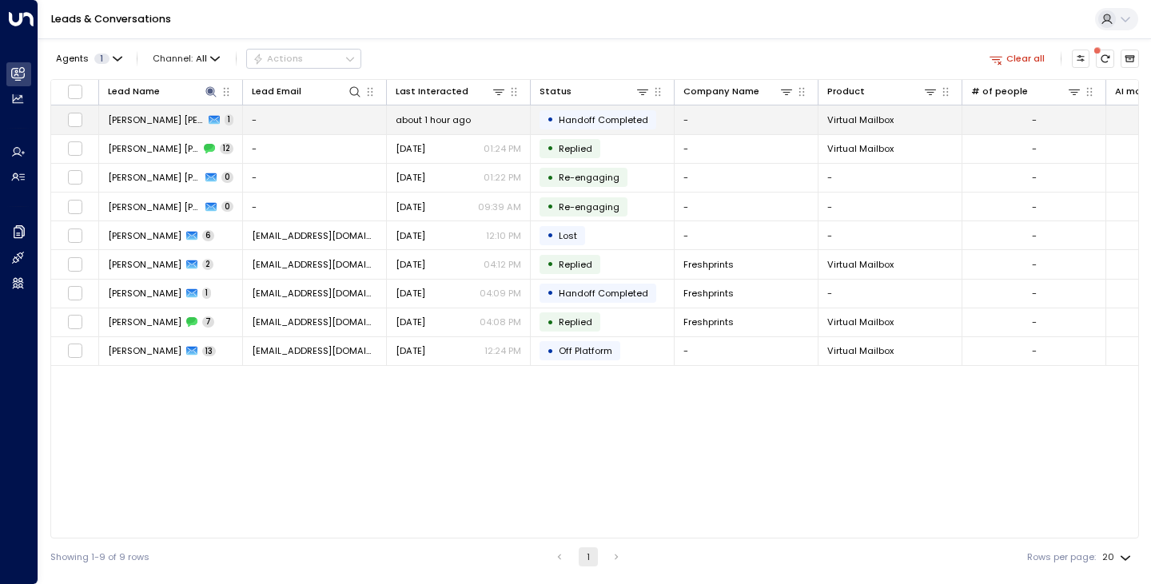
click at [113, 129] on td "[PERSON_NAME] [PERSON_NAME] 1" at bounding box center [171, 120] width 144 height 28
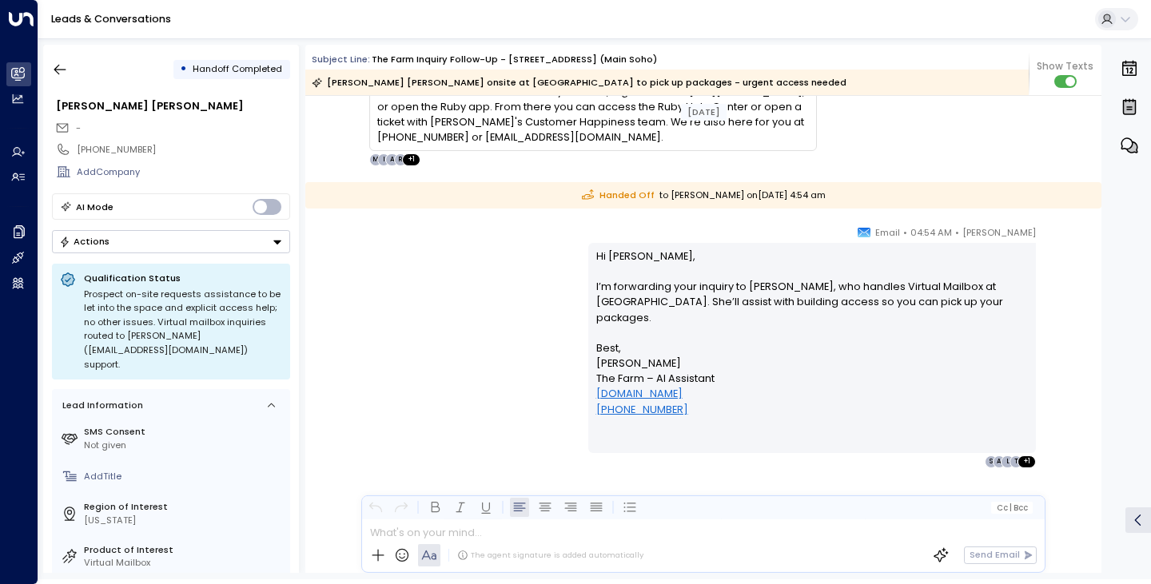
click at [405, 305] on div "[PERSON_NAME] • 04:54 AM • Email Hi [PERSON_NAME], I’m forwarding your inquiry …" at bounding box center [703, 347] width 729 height 244
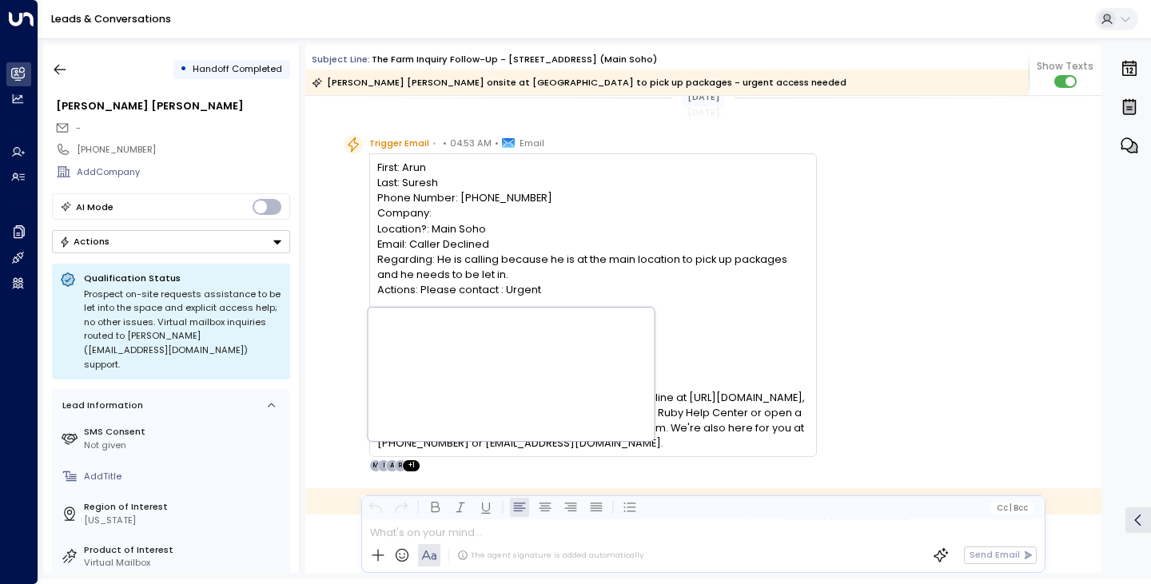
scroll to position [5545, 0]
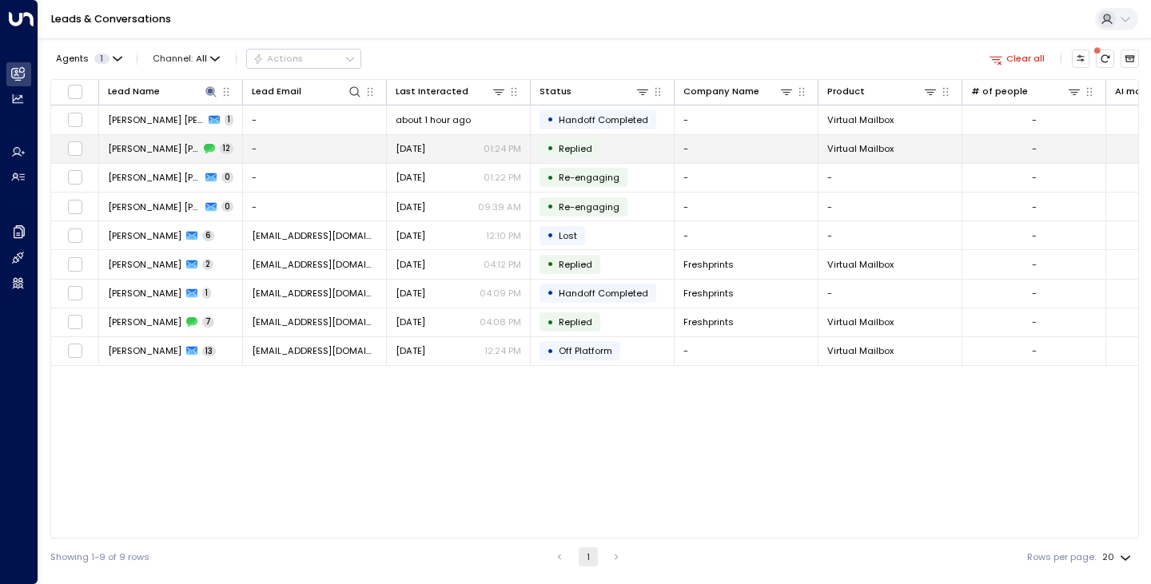
click at [128, 153] on span "[PERSON_NAME] [PERSON_NAME]" at bounding box center [153, 148] width 91 height 13
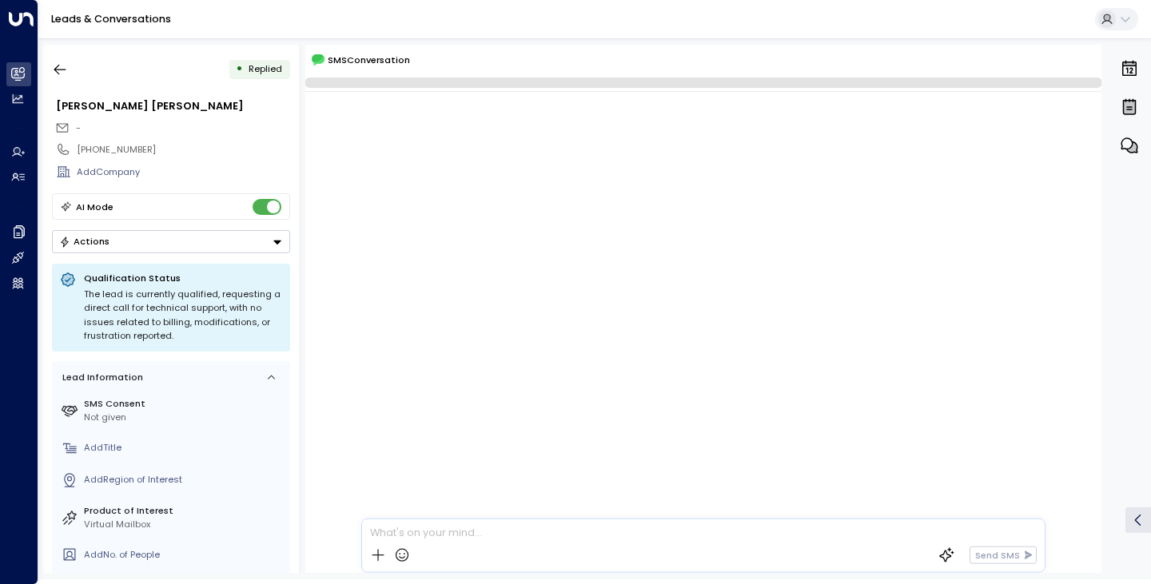
scroll to position [1962, 0]
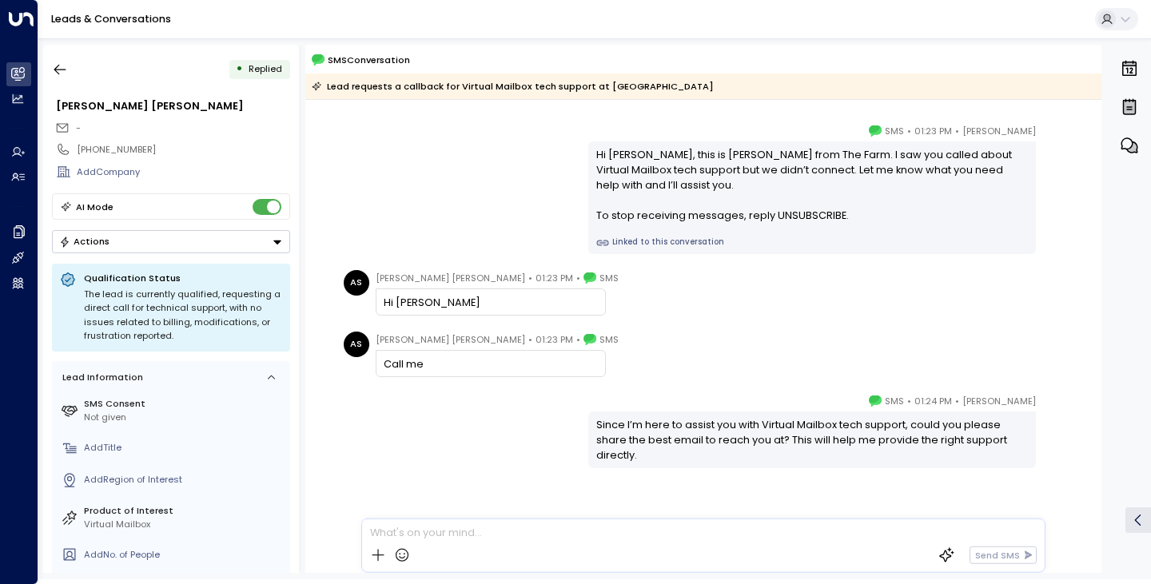
click at [412, 417] on div "[PERSON_NAME] • 01:24 PM • SMS Since I’m here to assist you with Virtual Mailbo…" at bounding box center [703, 430] width 729 height 75
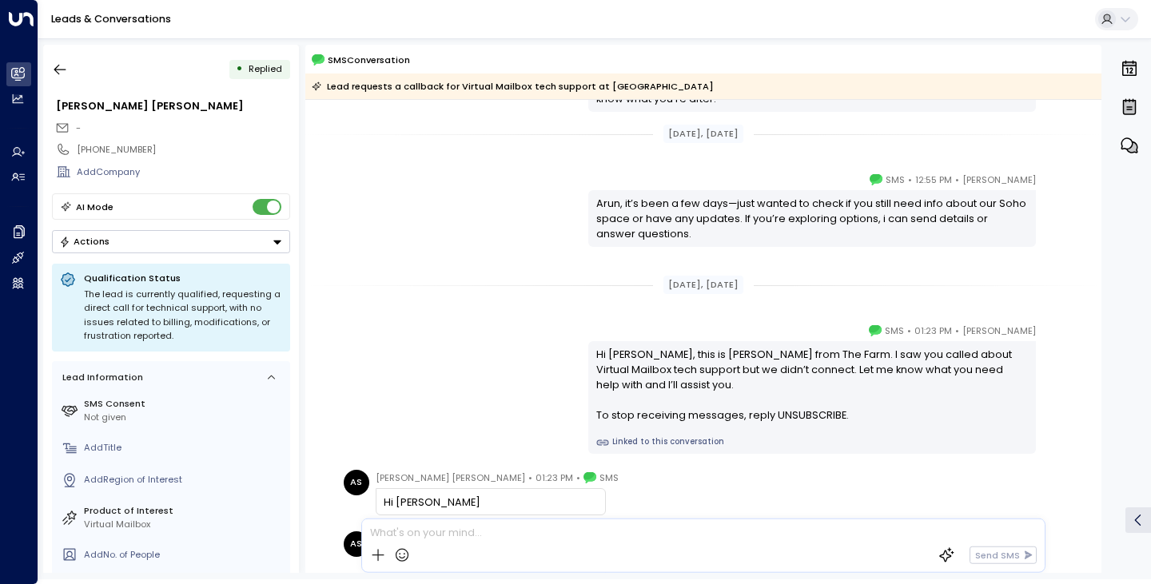
scroll to position [693, 0]
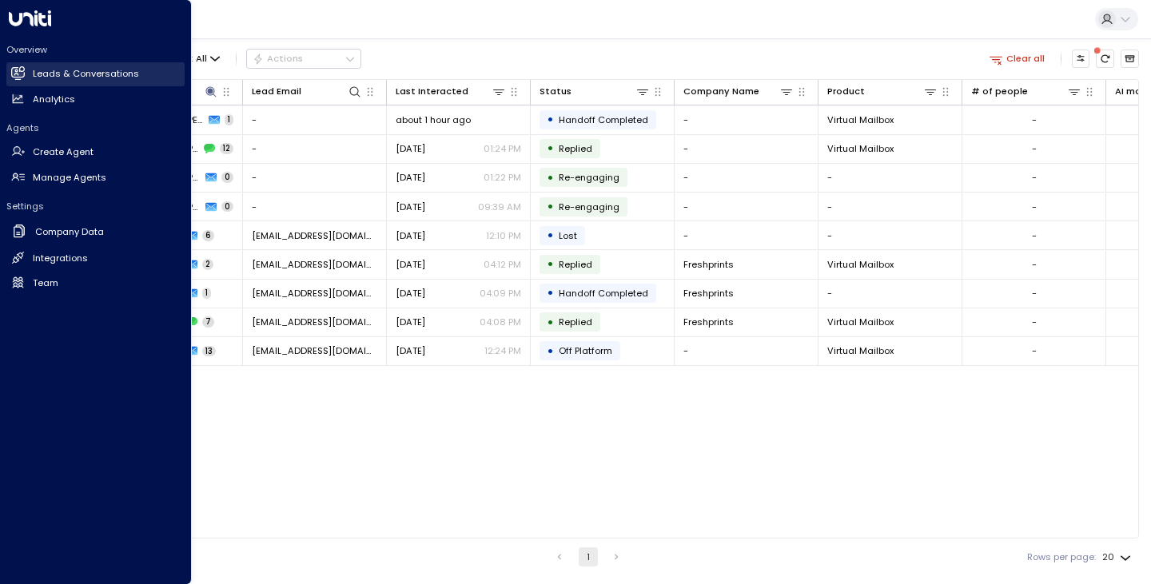
click at [57, 78] on h2 "Leads & Conversations" at bounding box center [86, 74] width 106 height 14
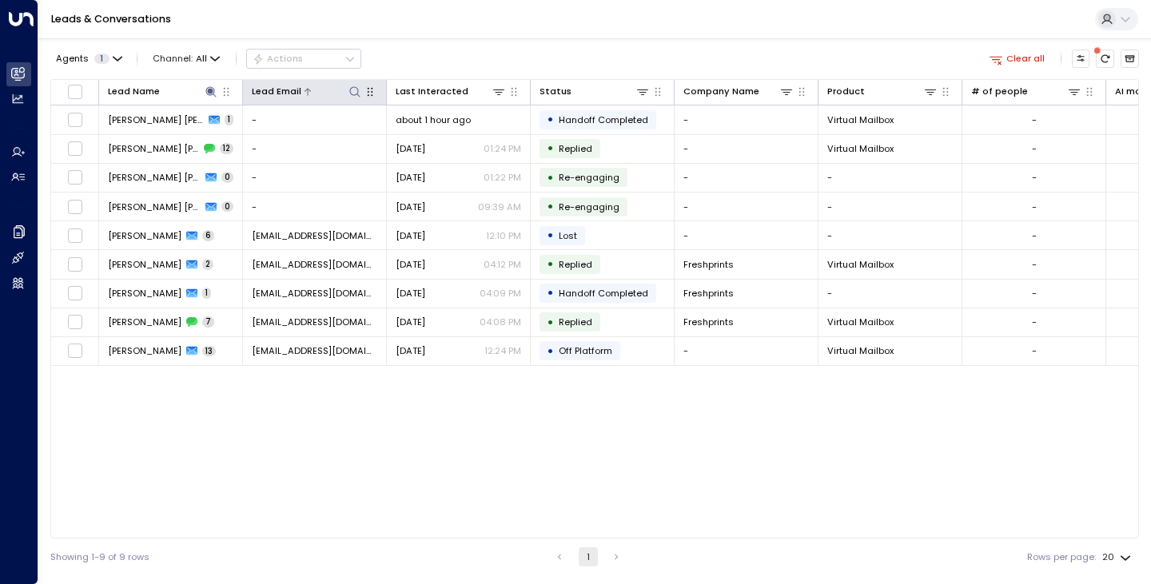
click at [358, 98] on icon at bounding box center [355, 92] width 13 height 13
click at [206, 90] on icon at bounding box center [210, 91] width 10 height 10
click at [286, 142] on icon "button" at bounding box center [289, 140] width 10 height 10
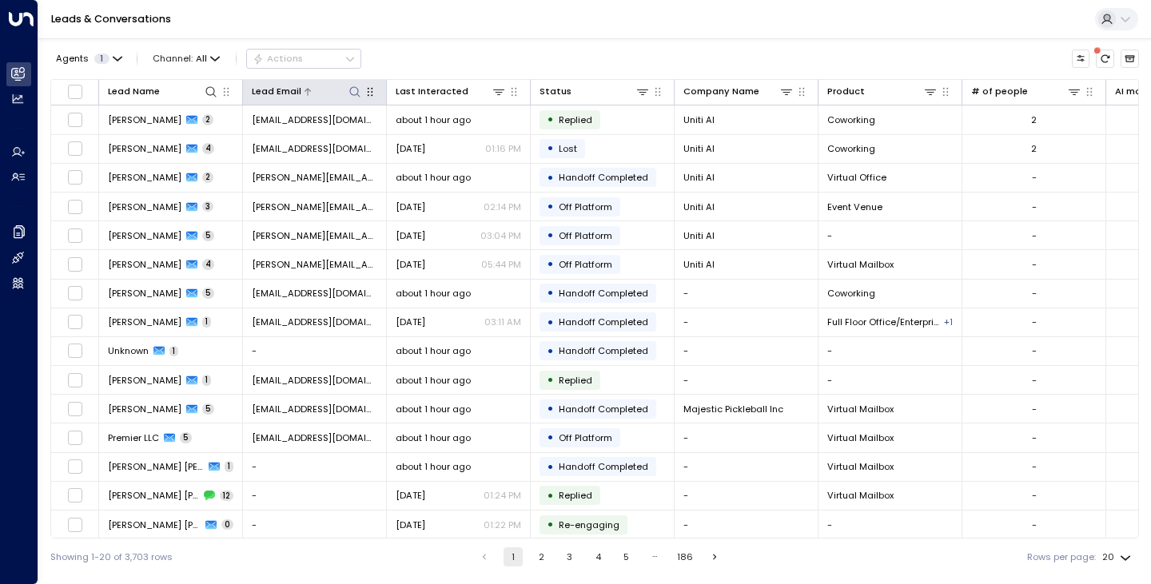
click at [350, 85] on button at bounding box center [354, 91] width 15 height 15
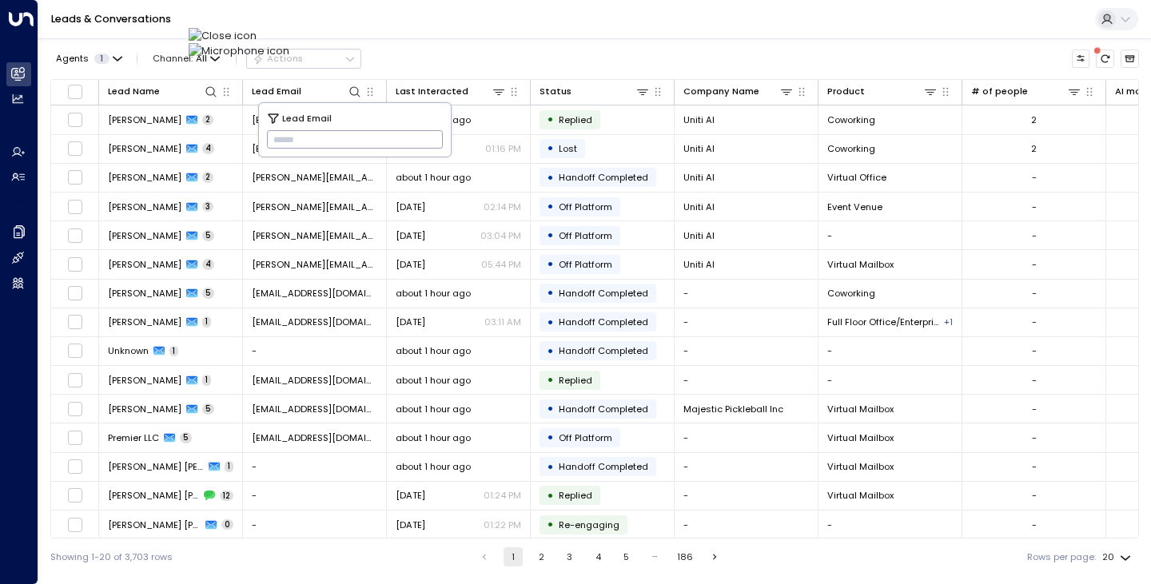
type input "**********"
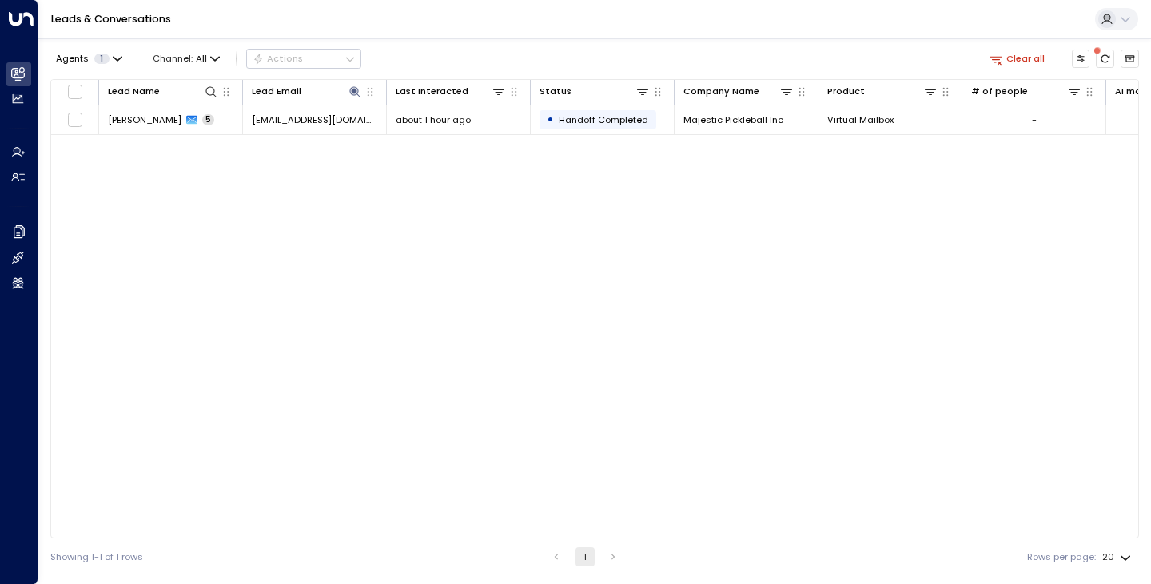
click at [161, 219] on div "Lead Name Lead Email Last Interacted Status Company Name Product # of people AI…" at bounding box center [594, 309] width 1089 height 460
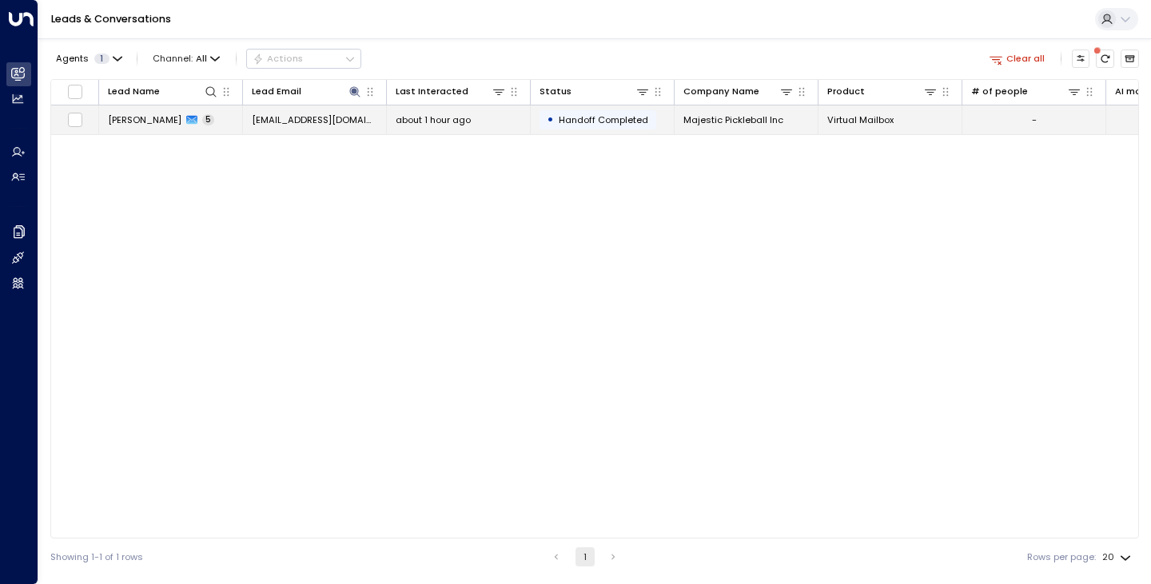
click at [121, 122] on span "[PERSON_NAME]" at bounding box center [145, 120] width 74 height 13
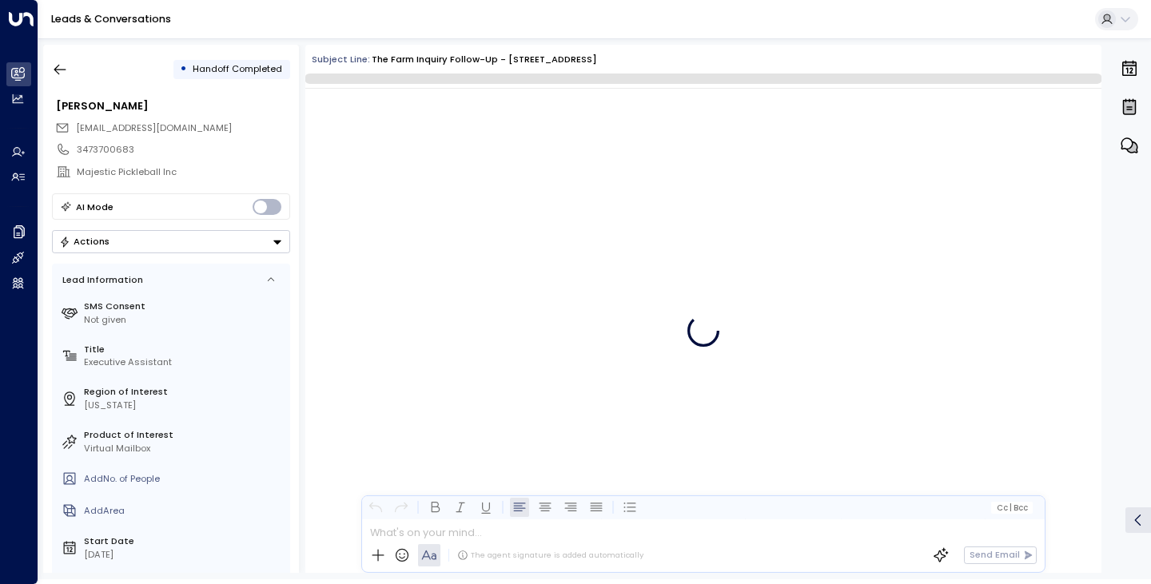
scroll to position [1388, 0]
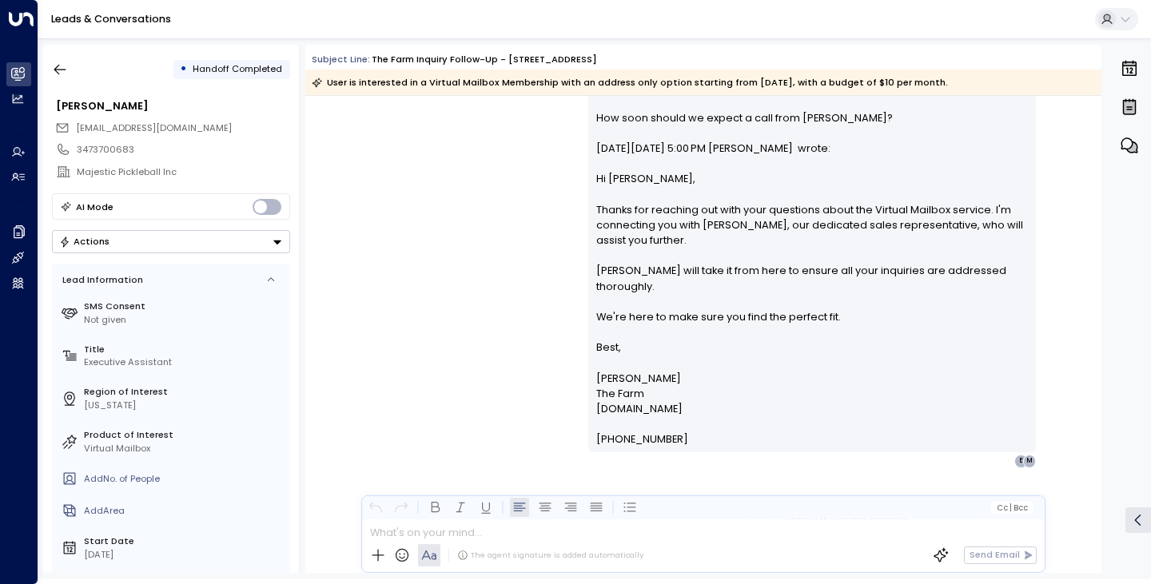
click at [413, 409] on div "[PERSON_NAME] • 04:54 AM • Email +[PERSON_NAME] Received Reply from [EMAIL_ADDR…" at bounding box center [703, 246] width 729 height 444
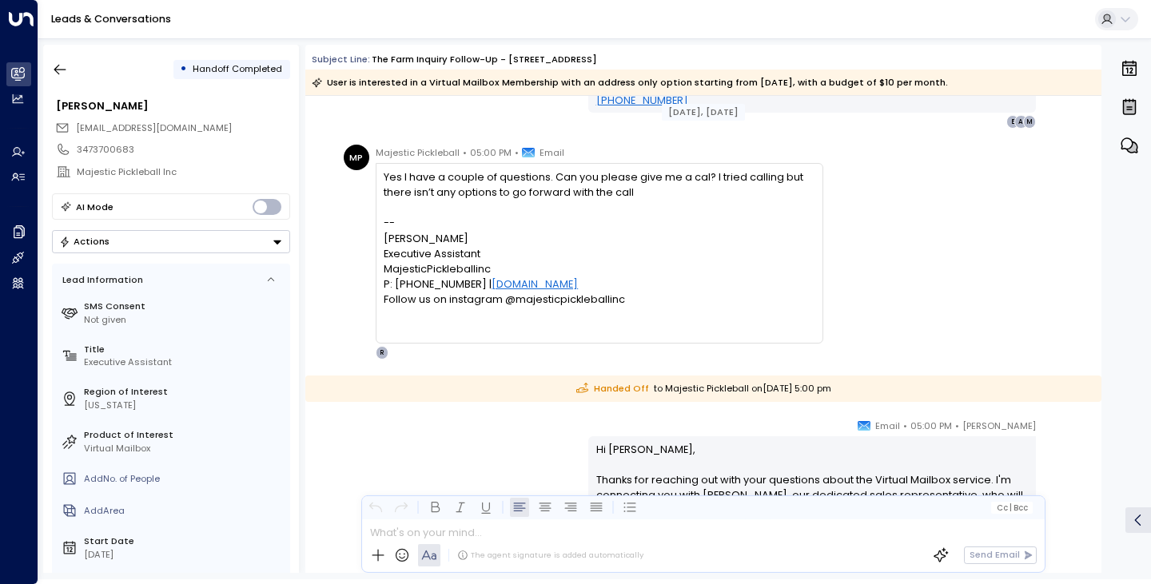
scroll to position [384, 0]
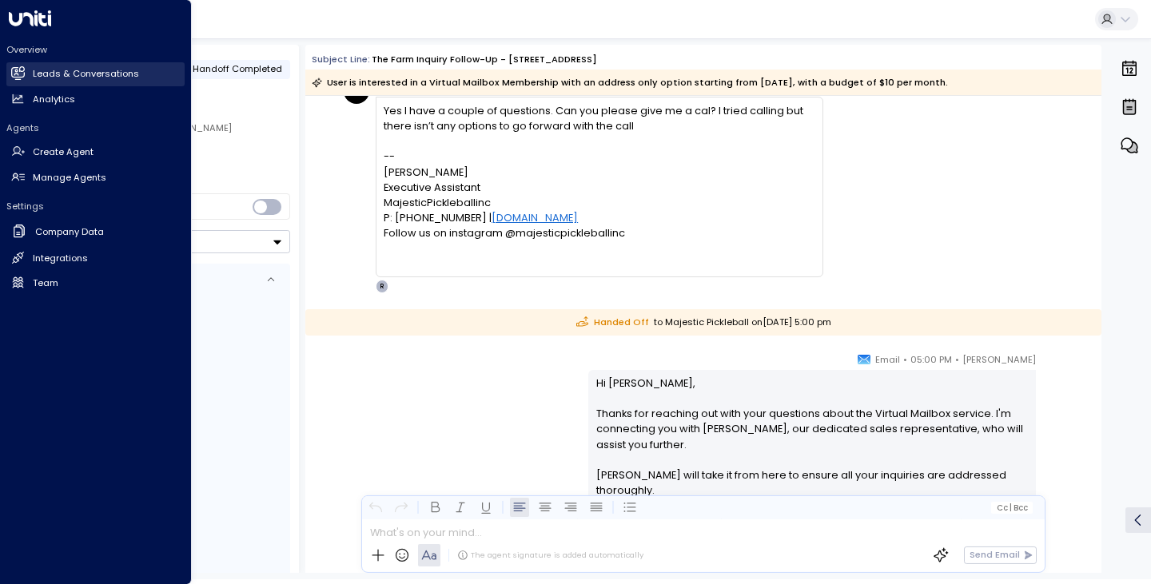
click at [123, 67] on h2 "Leads & Conversations" at bounding box center [86, 74] width 106 height 14
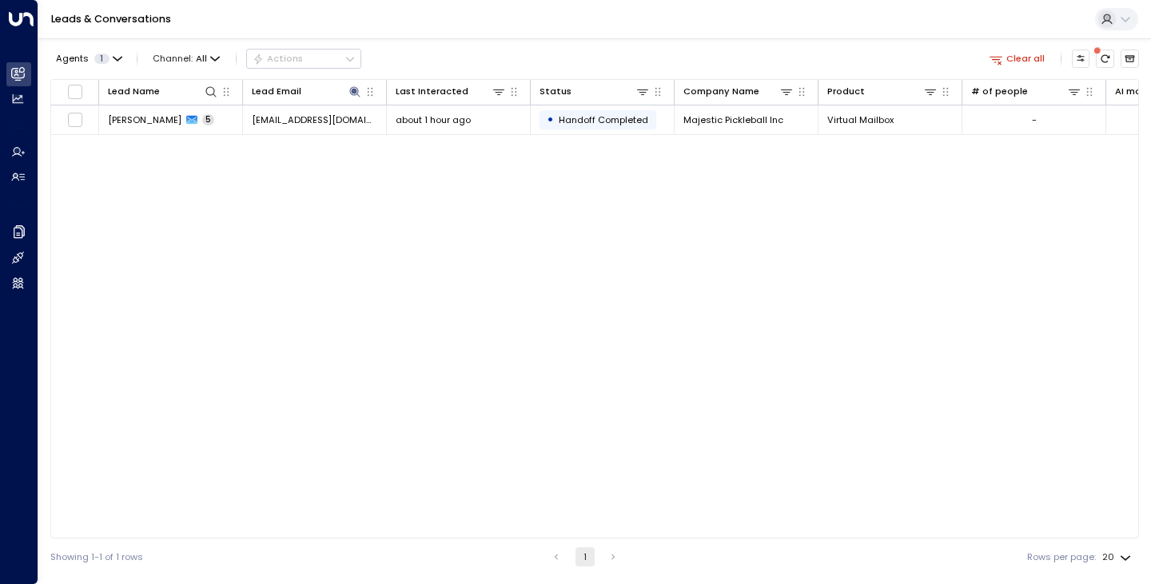
click at [189, 159] on div "Lead Name Lead Email Last Interacted Status Company Name Product # of people AI…" at bounding box center [594, 309] width 1089 height 460
